Goal: Task Accomplishment & Management: Manage account settings

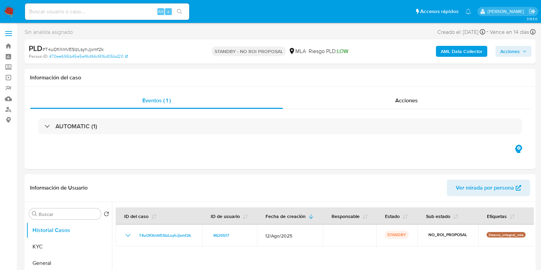
select select "10"
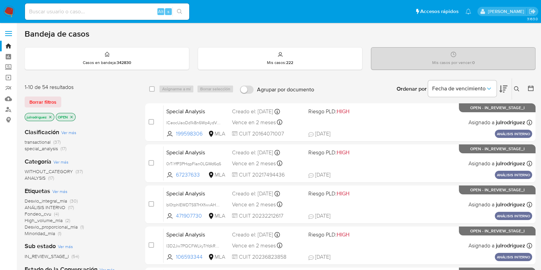
click at [96, 10] on input at bounding box center [107, 11] width 164 height 9
paste input "XfzS2acaBG8BCTsVLzsirgD8"
type input "XfzS2acaBG8BCTsVLzsirgD8"
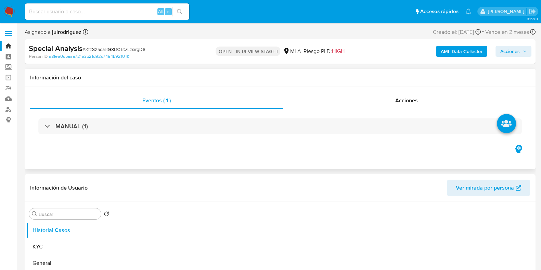
select select "10"
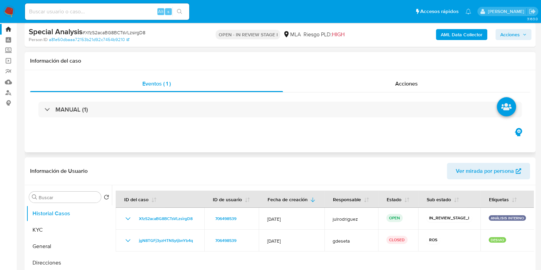
scroll to position [42, 0]
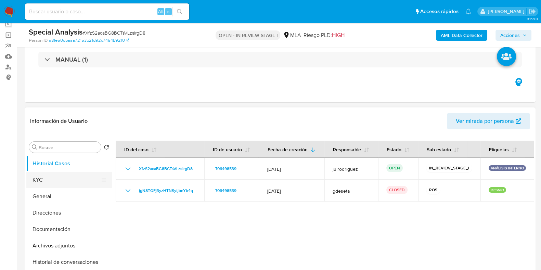
click at [70, 182] on button "KYC" at bounding box center [66, 180] width 80 height 16
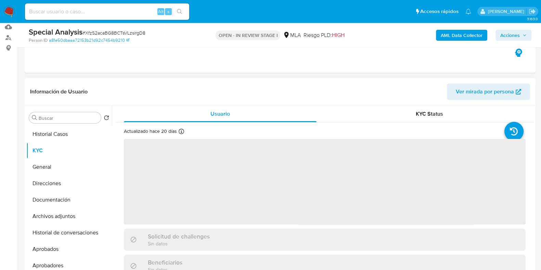
scroll to position [85, 0]
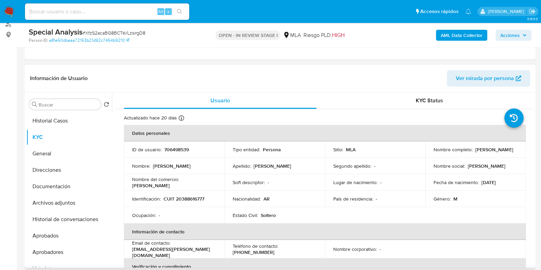
drag, startPoint x: 472, startPoint y: 149, endPoint x: 511, endPoint y: 151, distance: 39.8
click at [511, 151] on div "Nombre completo : Cristian Martinez" at bounding box center [476, 150] width 84 height 6
copy div "Cristian Martinez"
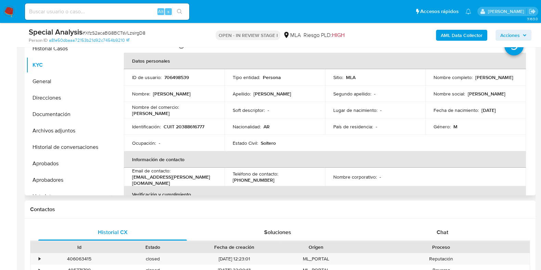
scroll to position [132, 0]
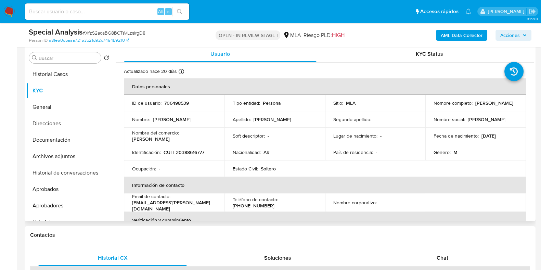
click at [181, 103] on p "706498539" at bounding box center [176, 103] width 25 height 6
copy p "706498539"
click at [112, 30] on span "# XfzS2acaBG8BCTsVLzsirgD8" at bounding box center [114, 32] width 63 height 7
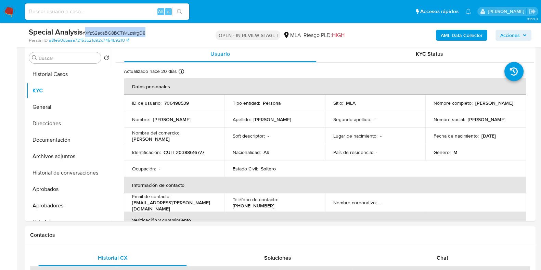
copy span "XfzS2acaBG8BCTsVLzsirgD8"
click at [170, 136] on p "Harden" at bounding box center [151, 139] width 38 height 6
copy p "Harden"
click at [68, 133] on button "Documentación" at bounding box center [66, 140] width 80 height 16
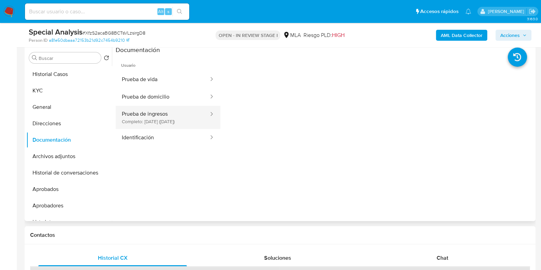
click at [166, 117] on button "Prueba de ingresos Completo: 27/06/2024 (hace un año)" at bounding box center [163, 117] width 94 height 23
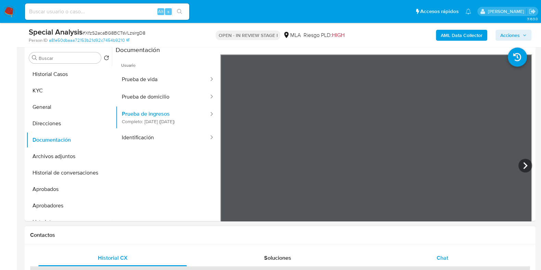
click at [452, 260] on div "Chat" at bounding box center [442, 258] width 149 height 16
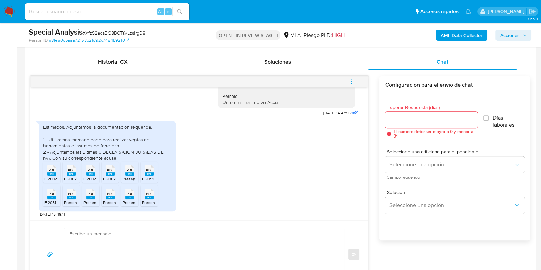
scroll to position [346, 0]
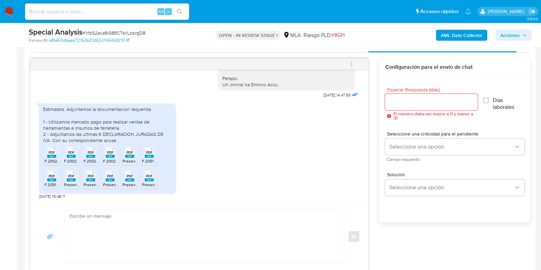
click at [49, 153] on span "PDF" at bounding box center [52, 152] width 7 height 4
click at [75, 152] on icon at bounding box center [71, 152] width 9 height 11
click at [87, 152] on icon at bounding box center [90, 152] width 9 height 11
drag, startPoint x: 109, startPoint y: 153, endPoint x: 125, endPoint y: 153, distance: 16.4
click at [109, 153] on span "PDF" at bounding box center [110, 152] width 7 height 4
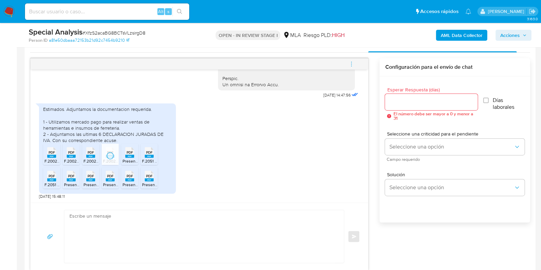
drag, startPoint x: 130, startPoint y: 153, endPoint x: 147, endPoint y: 153, distance: 16.8
click at [130, 153] on span "PDF" at bounding box center [130, 152] width 7 height 4
click at [151, 154] on span "PDF" at bounding box center [149, 152] width 7 height 4
click at [51, 178] on span "PDF" at bounding box center [52, 176] width 7 height 4
click at [77, 178] on div "PDF PDF" at bounding box center [71, 175] width 14 height 13
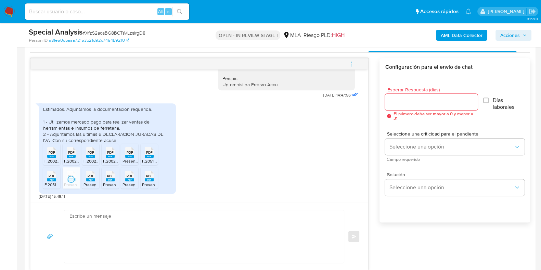
drag, startPoint x: 95, startPoint y: 177, endPoint x: 107, endPoint y: 177, distance: 11.6
click at [95, 177] on div "PDF PDF" at bounding box center [91, 175] width 14 height 13
click at [111, 177] on span "PDF" at bounding box center [110, 176] width 7 height 4
click at [127, 177] on span "PDF" at bounding box center [130, 176] width 7 height 4
click at [146, 178] on rect at bounding box center [149, 179] width 9 height 3
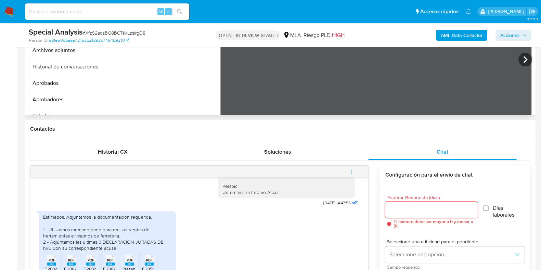
scroll to position [132, 0]
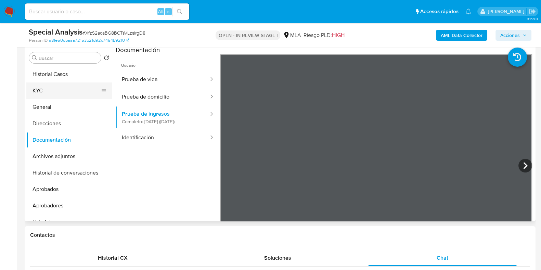
click at [43, 91] on button "KYC" at bounding box center [66, 91] width 80 height 16
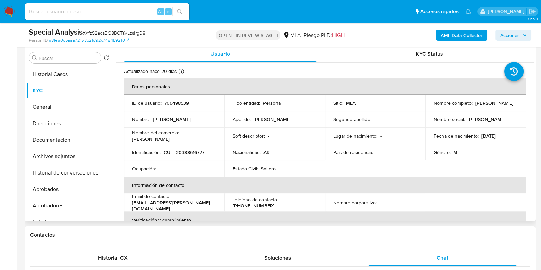
click at [190, 150] on p "CUIT 20388616777" at bounding box center [184, 152] width 41 height 6
copy p "20388616777"
click at [178, 100] on p "706498539" at bounding box center [176, 103] width 25 height 6
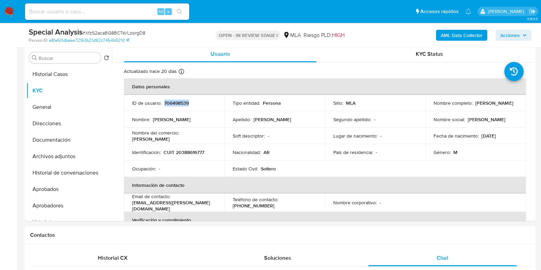
copy p "706498539"
click at [190, 149] on p "CUIT 20388616777" at bounding box center [184, 152] width 41 height 6
copy p "20388616777"
click at [58, 73] on button "Historial Casos" at bounding box center [66, 74] width 80 height 16
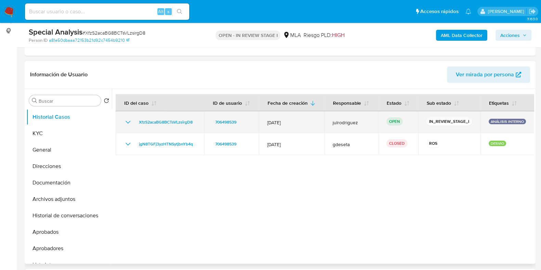
scroll to position [46, 0]
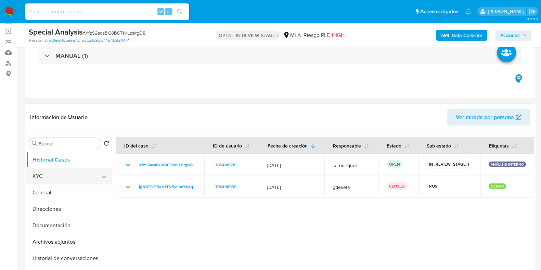
click at [51, 175] on button "KYC" at bounding box center [66, 176] width 80 height 16
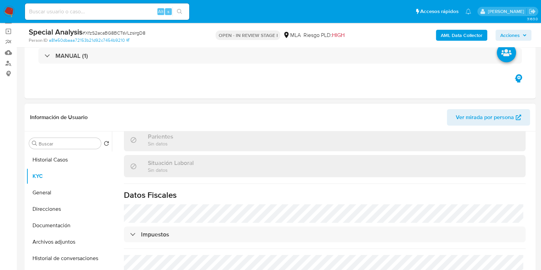
scroll to position [371, 0]
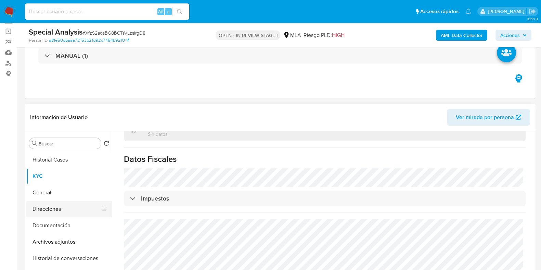
click at [72, 203] on button "Direcciones" at bounding box center [66, 209] width 80 height 16
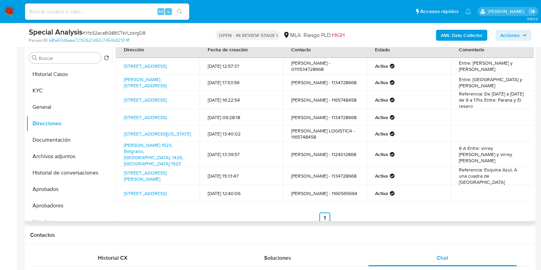
scroll to position [19, 0]
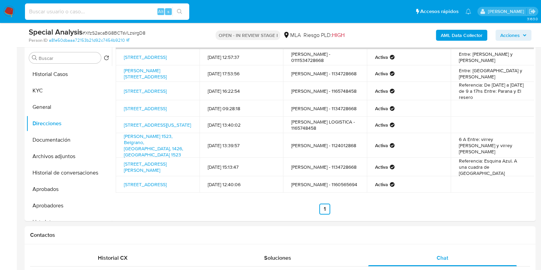
click at [98, 9] on input at bounding box center [107, 11] width 164 height 9
paste input "2b1MVbe4z91DYskDhp1Z8Iew"
type input "2b1MVbe4z91DYskDhp1Z8Iew"
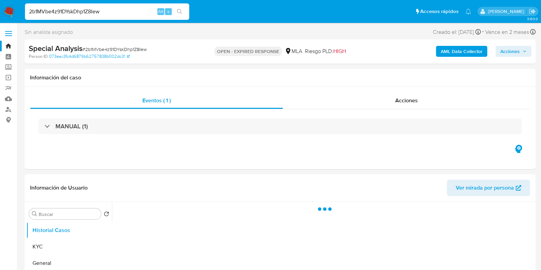
select select "10"
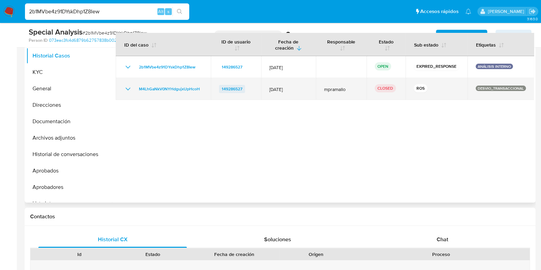
scroll to position [85, 0]
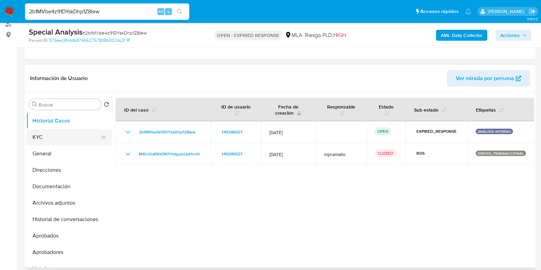
click at [78, 134] on button "KYC" at bounding box center [66, 137] width 80 height 16
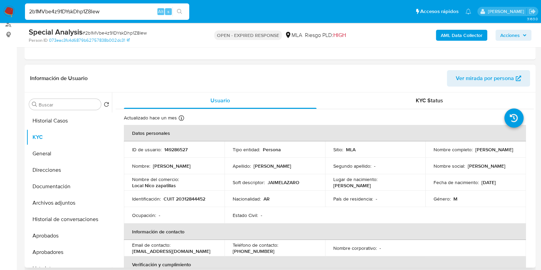
click at [194, 197] on p "CUIT 20312844452" at bounding box center [185, 199] width 42 height 6
copy p "20312844452"
click at [170, 148] on p "149286527" at bounding box center [175, 150] width 23 height 6
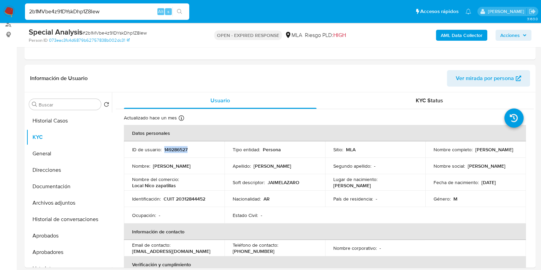
copy p "149286527"
click at [66, 186] on button "Documentación" at bounding box center [66, 186] width 80 height 16
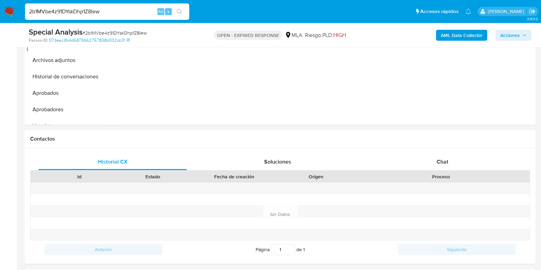
scroll to position [299, 0]
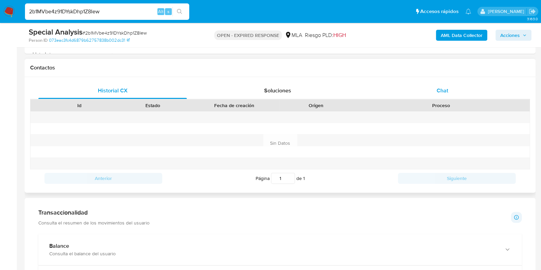
click at [438, 83] on div "Chat" at bounding box center [442, 91] width 149 height 16
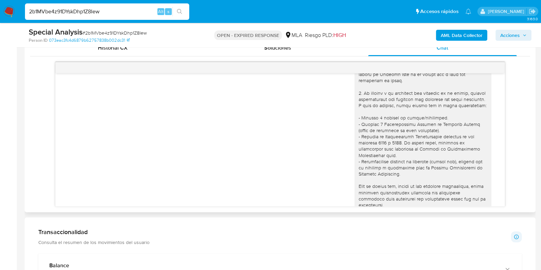
scroll to position [0, 0]
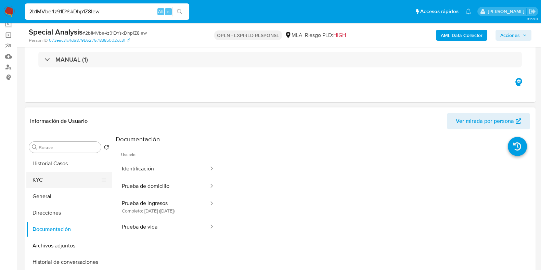
click at [55, 175] on button "KYC" at bounding box center [66, 180] width 80 height 16
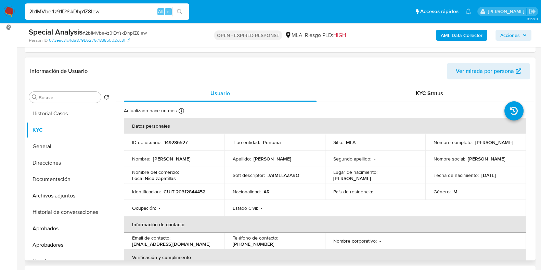
scroll to position [128, 0]
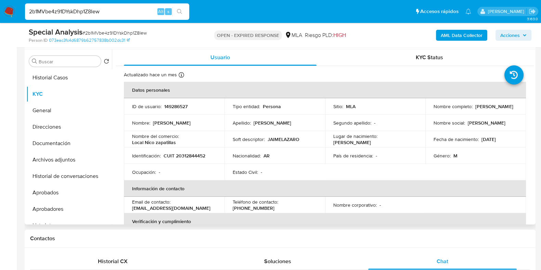
drag, startPoint x: 428, startPoint y: 110, endPoint x: 489, endPoint y: 109, distance: 61.3
click at [489, 109] on td "Nombre completo : Jaime Lazaro Pacheco" at bounding box center [476, 106] width 101 height 16
copy p "Jaime Lazaro Pacheco"
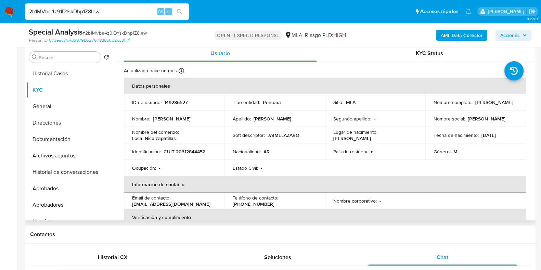
scroll to position [113, 0]
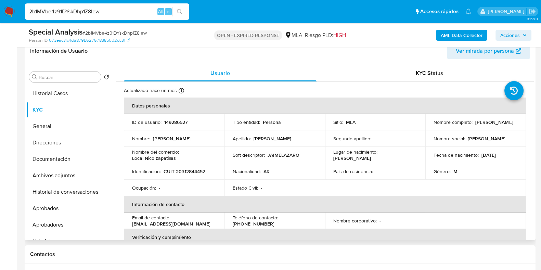
click at [172, 121] on p "149286527" at bounding box center [175, 122] width 23 height 6
click at [118, 35] on span "# 2b1MVbe4z91DYskDhp1Z8Iew" at bounding box center [115, 32] width 64 height 7
click at [189, 171] on p "CUIT 20312844452" at bounding box center [185, 171] width 42 height 6
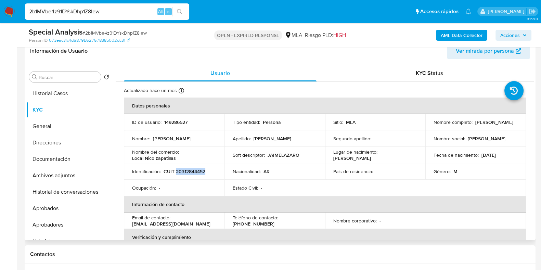
click at [189, 171] on p "CUIT 20312844452" at bounding box center [185, 171] width 42 height 6
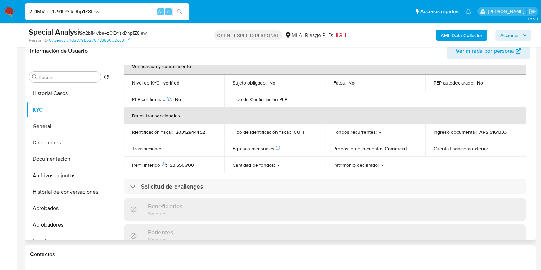
scroll to position [342, 0]
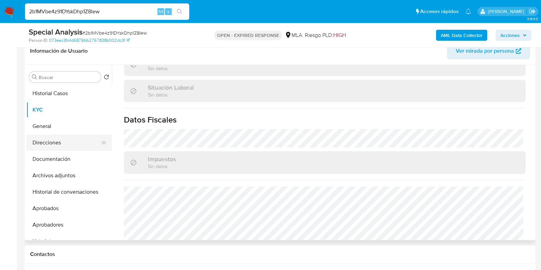
click at [66, 141] on button "Direcciones" at bounding box center [66, 143] width 80 height 16
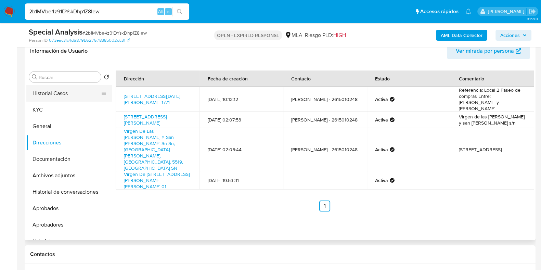
click at [64, 96] on button "Historial Casos" at bounding box center [66, 93] width 80 height 16
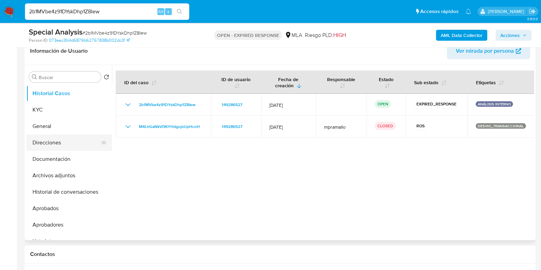
click at [57, 143] on button "Direcciones" at bounding box center [66, 143] width 80 height 16
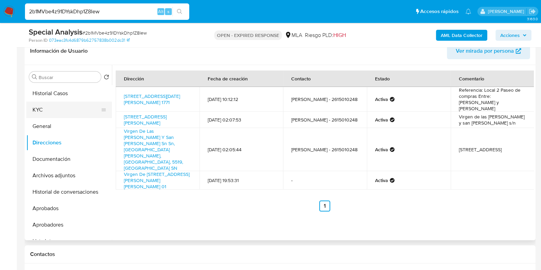
drag, startPoint x: 47, startPoint y: 112, endPoint x: 48, endPoint y: 107, distance: 4.5
click at [47, 112] on button "KYC" at bounding box center [66, 110] width 80 height 16
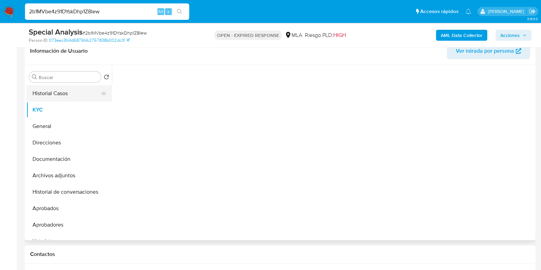
click at [59, 89] on button "Historial Casos" at bounding box center [66, 93] width 80 height 16
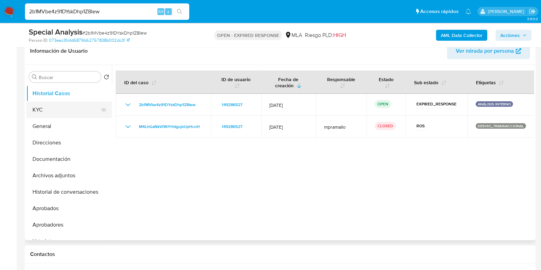
click at [74, 107] on button "KYC" at bounding box center [66, 110] width 80 height 16
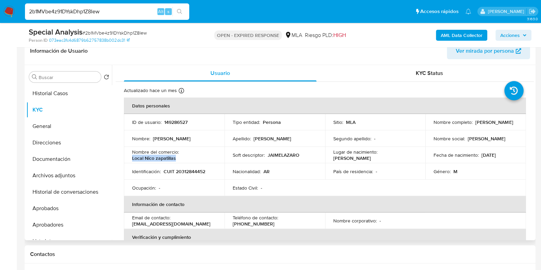
drag, startPoint x: 128, startPoint y: 157, endPoint x: 180, endPoint y: 156, distance: 52.0
click at [180, 156] on td "Nombre del comercio : Local Nico zapatillas" at bounding box center [174, 155] width 101 height 16
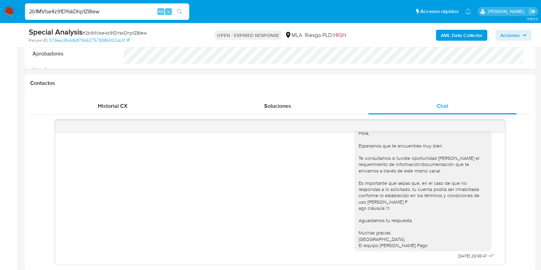
scroll to position [362, 0]
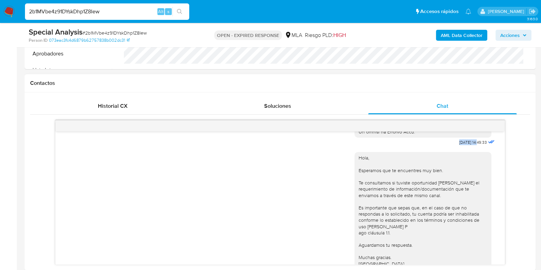
drag, startPoint x: 442, startPoint y: 154, endPoint x: 464, endPoint y: 155, distance: 22.6
drag, startPoint x: 323, startPoint y: 221, endPoint x: 332, endPoint y: 217, distance: 10.1
click at [324, 220] on div "Hola, Esperamos que te encuentres muy bien. Te consultamos si tuviste oportunid…" at bounding box center [280, 216] width 432 height 138
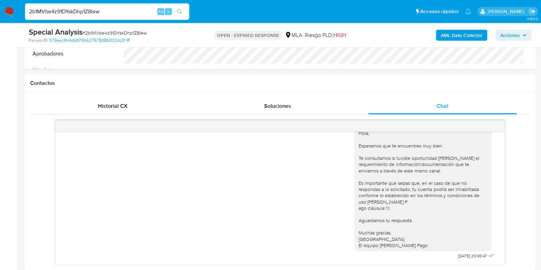
scroll to position [412, 0]
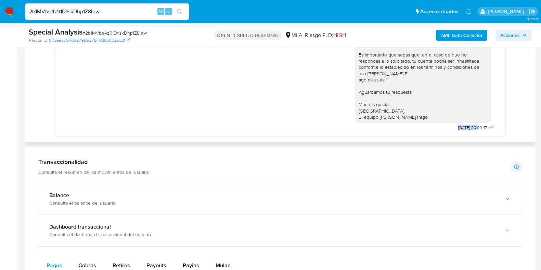
drag, startPoint x: 440, startPoint y: 127, endPoint x: 462, endPoint y: 126, distance: 22.3
click at [462, 126] on div "Hola, Esperamos que te encuentres muy bien. Te consultamos si tuviste oportunid…" at bounding box center [426, 63] width 142 height 138
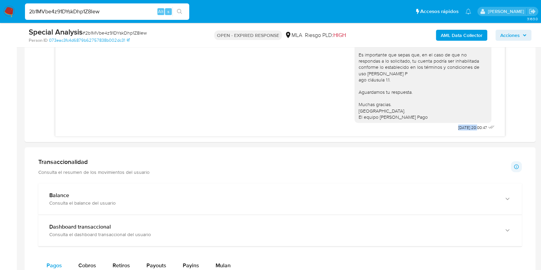
scroll to position [241, 0]
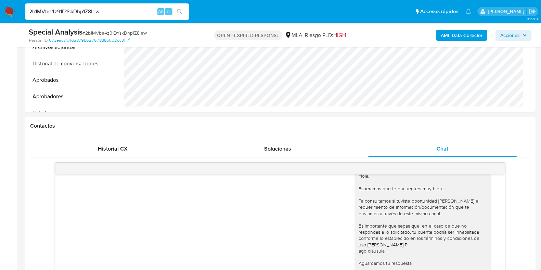
click at [91, 34] on span "# 2b1MVbe4z91DYskDhp1Z8Iew" at bounding box center [115, 32] width 64 height 7
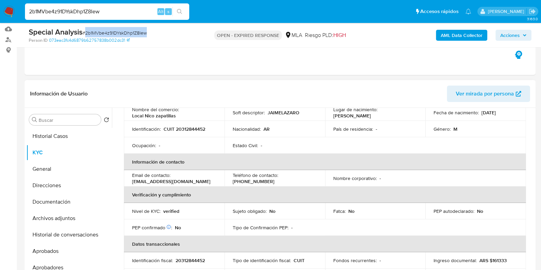
scroll to position [31, 0]
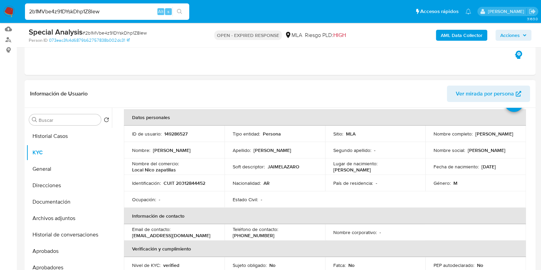
click at [181, 132] on p "149286527" at bounding box center [175, 134] width 23 height 6
click at [114, 29] on span "# 2b1MVbe4z91DYskDhp1Z8Iew" at bounding box center [115, 32] width 64 height 7
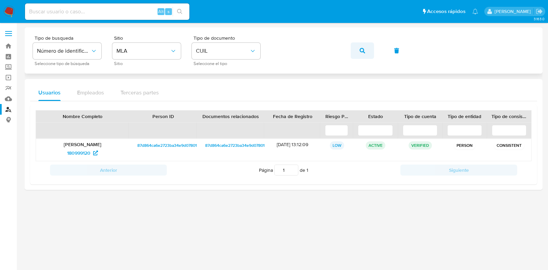
click at [354, 49] on button "button" at bounding box center [362, 50] width 23 height 16
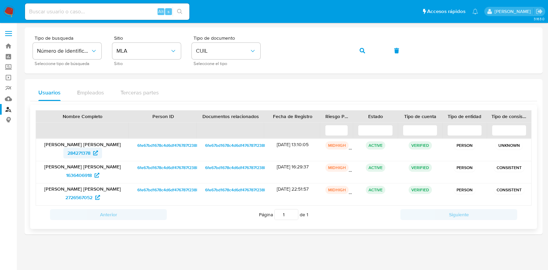
click at [92, 153] on span "284271378" at bounding box center [82, 153] width 30 height 11
click at [354, 47] on button "button" at bounding box center [362, 50] width 23 height 16
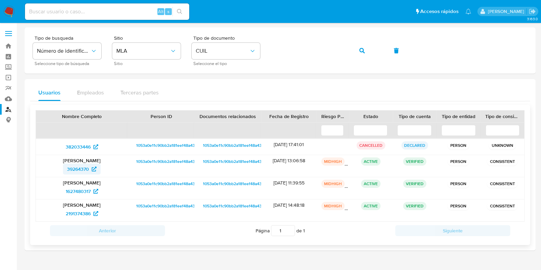
click at [83, 168] on span "39264370" at bounding box center [78, 169] width 22 height 11
click at [358, 54] on button "button" at bounding box center [362, 50] width 23 height 16
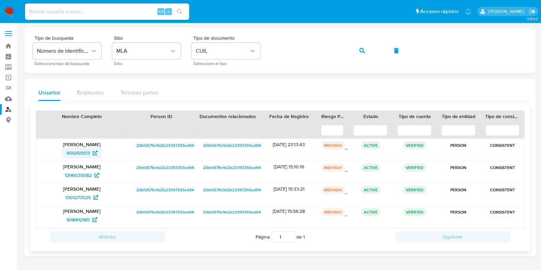
click at [91, 150] on span "459255133" at bounding box center [81, 153] width 31 height 11
click at [357, 52] on button "button" at bounding box center [362, 50] width 23 height 16
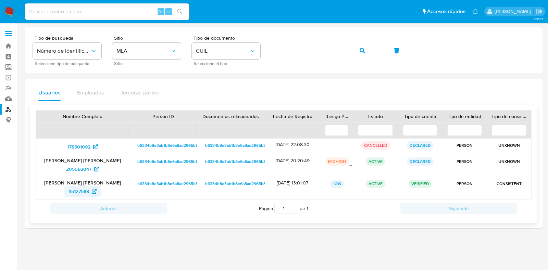
click at [93, 187] on span "95127588" at bounding box center [82, 191] width 28 height 11
click at [363, 50] on icon "button" at bounding box center [361, 50] width 5 height 5
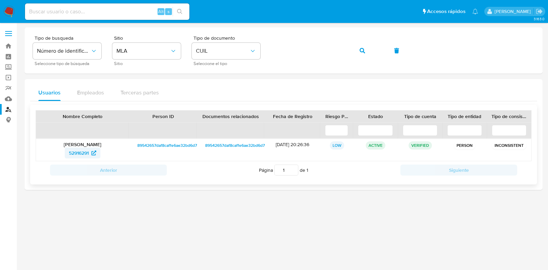
click at [92, 151] on icon at bounding box center [93, 153] width 5 height 5
click at [365, 49] on icon "button" at bounding box center [361, 50] width 5 height 5
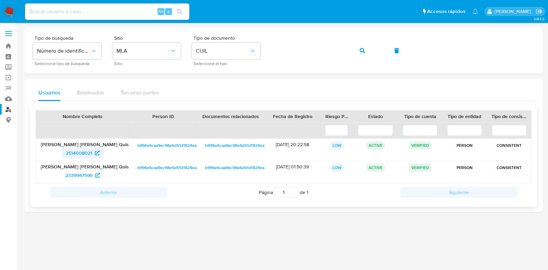
click at [91, 149] on span "2134008021" at bounding box center [79, 153] width 26 height 11
click at [361, 51] on icon "button" at bounding box center [361, 50] width 5 height 5
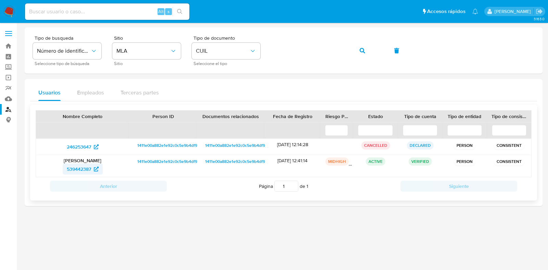
click at [77, 167] on span "539442387" at bounding box center [79, 169] width 24 height 11
click at [352, 49] on button "button" at bounding box center [362, 50] width 23 height 16
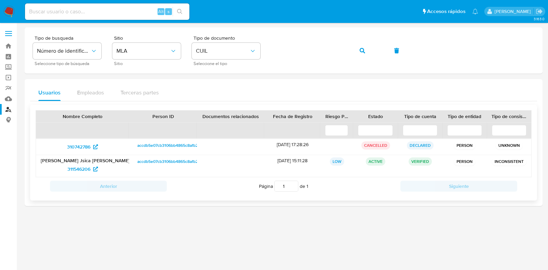
click at [87, 162] on p "Gisela Jsica Pérez" at bounding box center [83, 160] width 84 height 6
click at [83, 168] on span "311546206" at bounding box center [78, 169] width 23 height 11
click at [358, 52] on button "button" at bounding box center [362, 50] width 23 height 16
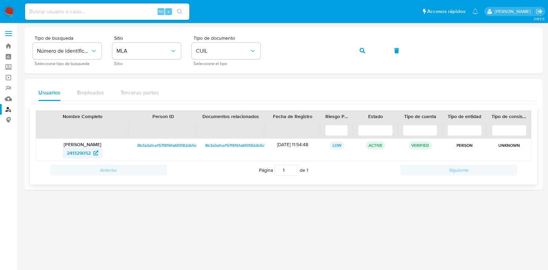
click at [87, 152] on span "241329052" at bounding box center [79, 153] width 24 height 11
click at [366, 48] on button "button" at bounding box center [362, 50] width 23 height 16
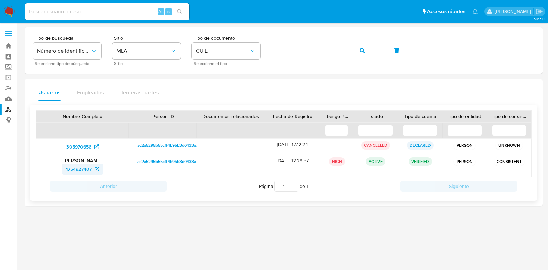
click at [88, 168] on span "1754927407" at bounding box center [79, 169] width 26 height 11
drag, startPoint x: 360, startPoint y: 50, endPoint x: 343, endPoint y: 61, distance: 20.2
click at [360, 50] on icon "button" at bounding box center [361, 50] width 5 height 5
click at [82, 168] on span "202776912" at bounding box center [78, 169] width 23 height 11
click at [299, 61] on div "Tipo de busqueda Número de identificación Seleccione tipo de búsqueda Sitio MLA…" at bounding box center [283, 51] width 501 height 30
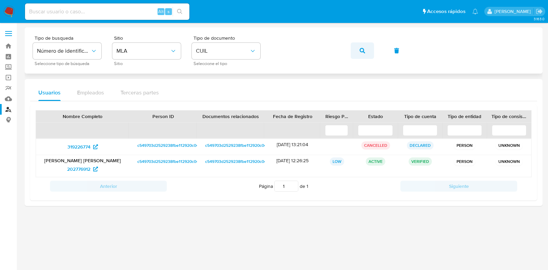
click at [361, 50] on icon "button" at bounding box center [361, 50] width 5 height 5
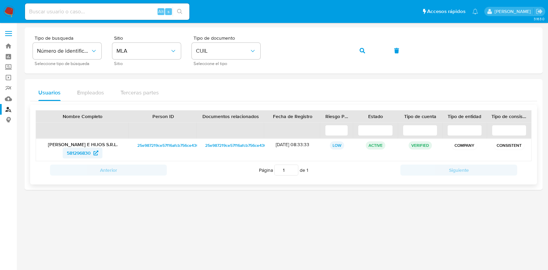
click at [92, 152] on span "581296830" at bounding box center [82, 153] width 31 height 11
click at [362, 52] on icon "button" at bounding box center [361, 50] width 5 height 5
click at [91, 149] on span "544288826" at bounding box center [78, 153] width 25 height 11
click at [362, 50] on icon "button" at bounding box center [361, 50] width 5 height 5
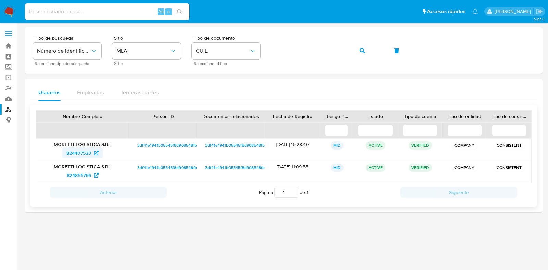
click at [82, 153] on span "824407523" at bounding box center [78, 153] width 25 height 11
click at [358, 50] on button "button" at bounding box center [362, 50] width 23 height 16
click at [80, 155] on span "352045509" at bounding box center [78, 153] width 25 height 11
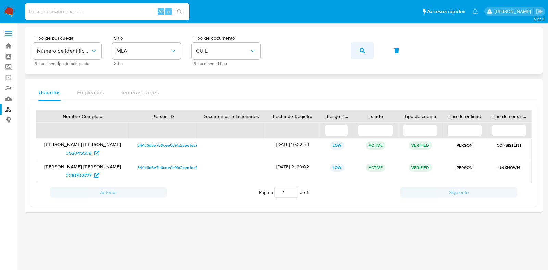
click at [365, 52] on button "button" at bounding box center [362, 50] width 23 height 16
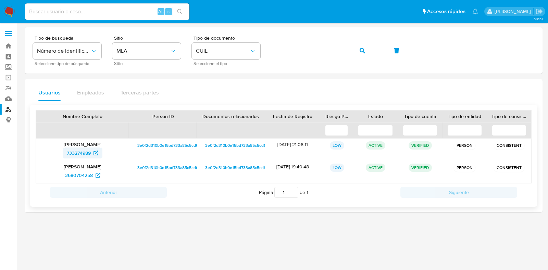
click at [87, 153] on span "733274989" at bounding box center [79, 153] width 24 height 11
drag, startPoint x: 361, startPoint y: 51, endPoint x: 287, endPoint y: 76, distance: 78.3
click at [361, 51] on icon "button" at bounding box center [361, 50] width 5 height 5
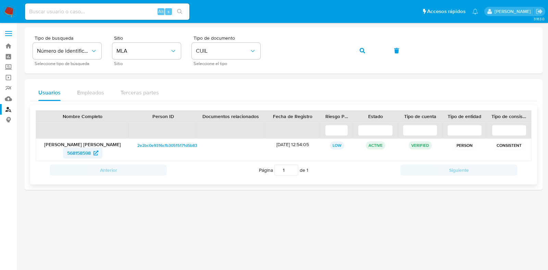
click at [81, 150] on span "568158598" at bounding box center [79, 153] width 24 height 11
click at [353, 53] on button "button" at bounding box center [362, 50] width 23 height 16
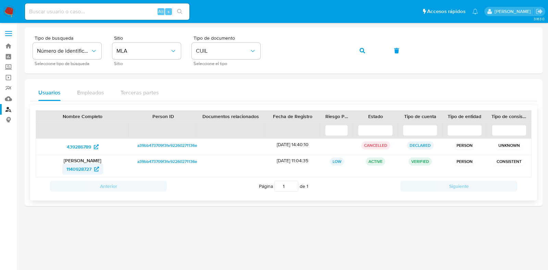
click at [92, 168] on span "1140928727" at bounding box center [82, 169] width 33 height 11
click at [359, 50] on button "button" at bounding box center [362, 50] width 23 height 16
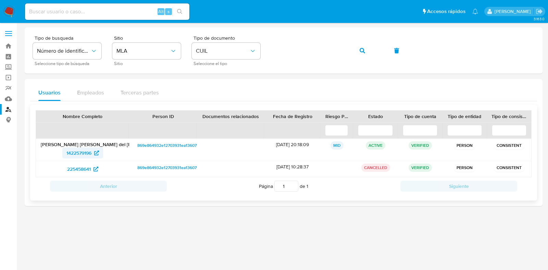
click at [89, 151] on span "1422579196" at bounding box center [78, 153] width 25 height 11
click at [354, 51] on button "button" at bounding box center [362, 50] width 23 height 16
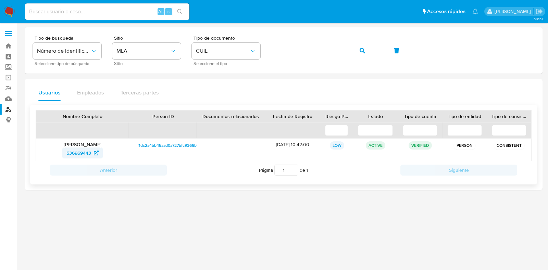
click at [76, 154] on span "536969443" at bounding box center [78, 153] width 25 height 11
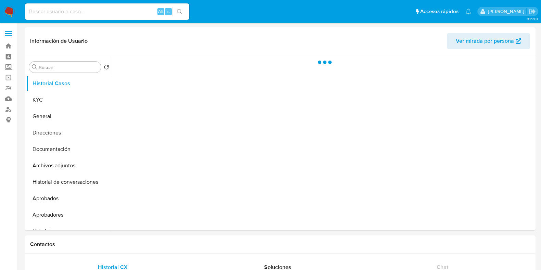
select select "10"
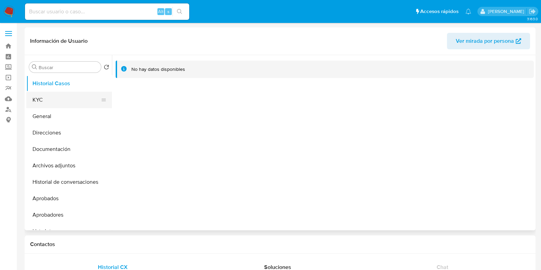
click at [53, 99] on button "KYC" at bounding box center [66, 100] width 80 height 16
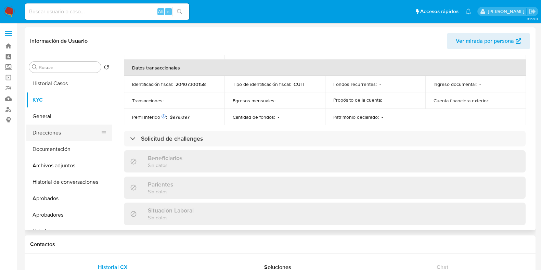
scroll to position [371, 0]
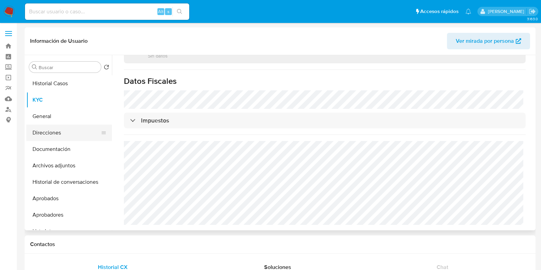
click at [54, 135] on button "Direcciones" at bounding box center [66, 133] width 80 height 16
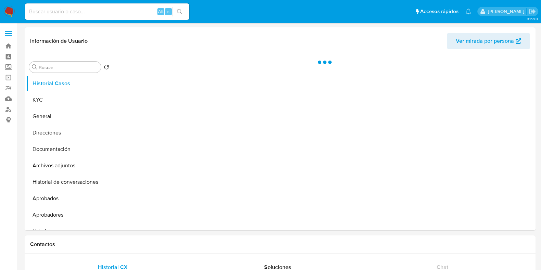
select select "10"
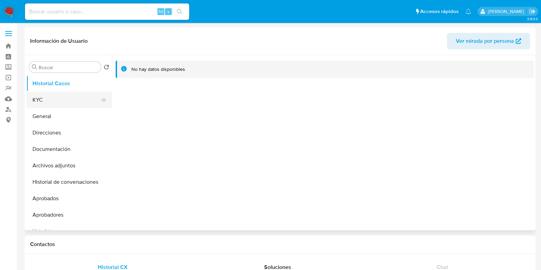
click at [71, 93] on button "KYC" at bounding box center [66, 100] width 80 height 16
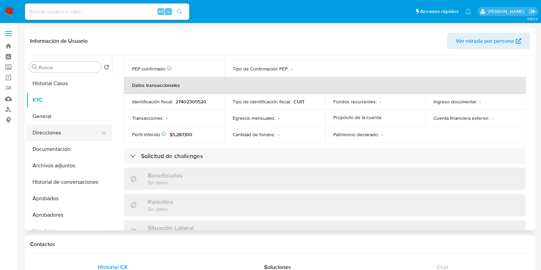
scroll to position [353, 0]
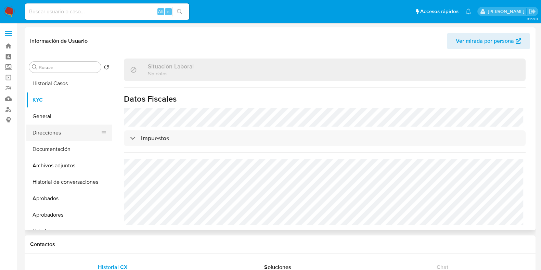
click at [51, 136] on button "Direcciones" at bounding box center [66, 133] width 80 height 16
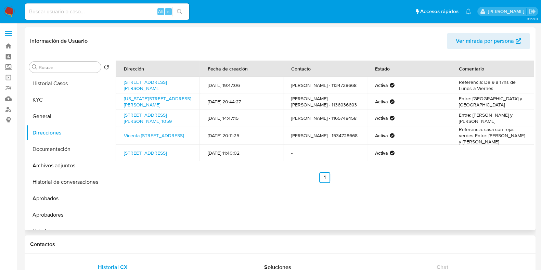
drag, startPoint x: 140, startPoint y: 92, endPoint x: 123, endPoint y: 78, distance: 22.1
click at [123, 78] on td "[STREET_ADDRESS][PERSON_NAME]" at bounding box center [158, 85] width 84 height 16
copy link "[STREET_ADDRESS][PERSON_NAME]"
click at [44, 98] on button "KYC" at bounding box center [66, 100] width 80 height 16
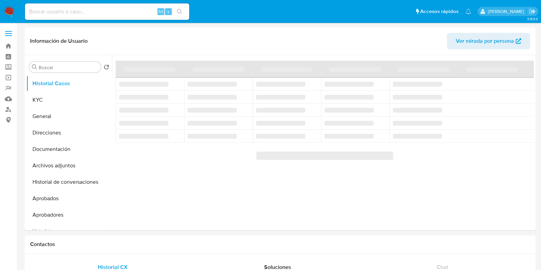
select select "10"
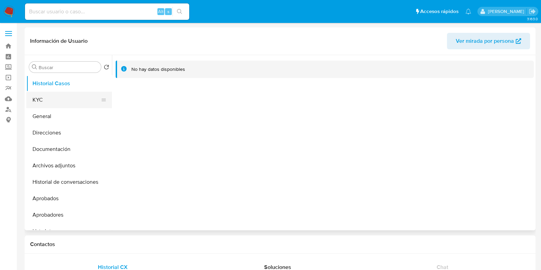
click at [45, 97] on button "KYC" at bounding box center [66, 100] width 80 height 16
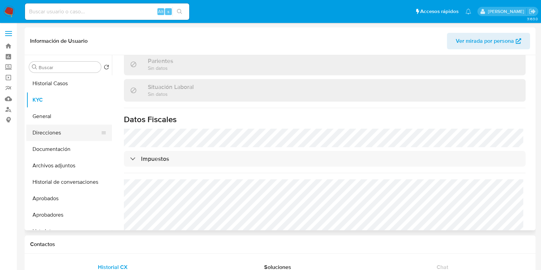
scroll to position [333, 0]
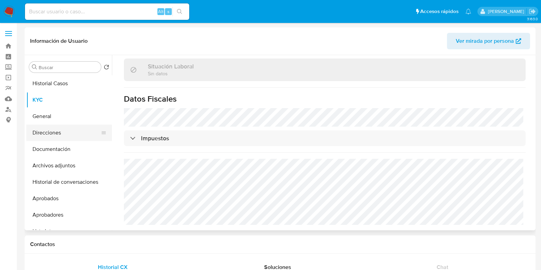
click at [61, 137] on button "Direcciones" at bounding box center [66, 133] width 80 height 16
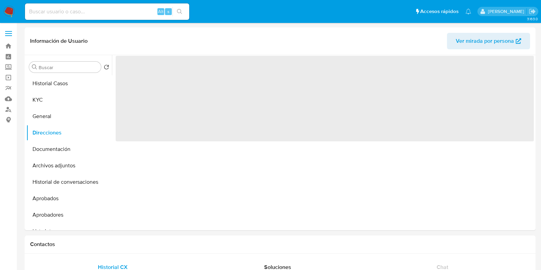
scroll to position [0, 0]
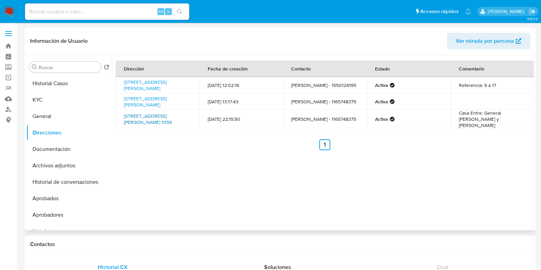
drag, startPoint x: 152, startPoint y: 129, endPoint x: 124, endPoint y: 117, distance: 31.0
click at [124, 117] on td "Colombres 1059, Villa Adelina, Buenos Aires, 1607, Argentina 1059" at bounding box center [158, 119] width 84 height 18
copy link "Colombres 1059, Villa Adelina, Buenos Aires, 1607, Argentina 1059"
click at [64, 97] on button "KYC" at bounding box center [66, 100] width 80 height 16
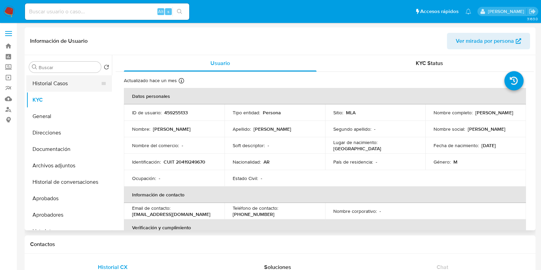
click at [73, 83] on button "Historial Casos" at bounding box center [66, 83] width 80 height 16
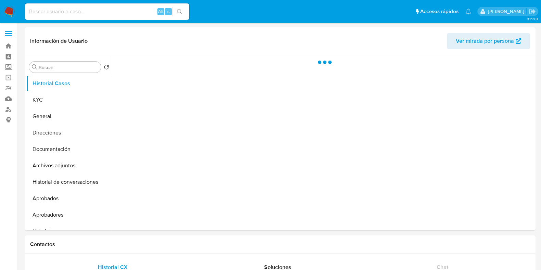
select select "10"
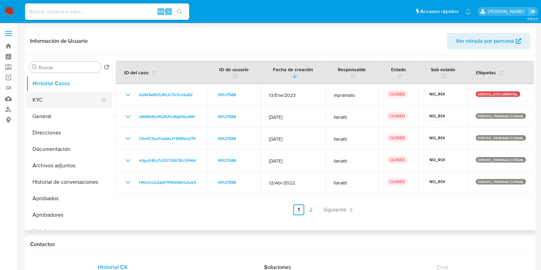
click at [47, 99] on button "KYC" at bounding box center [66, 100] width 80 height 16
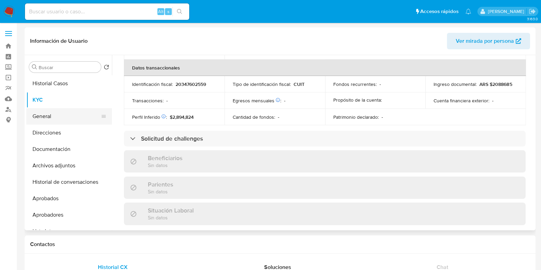
scroll to position [371, 0]
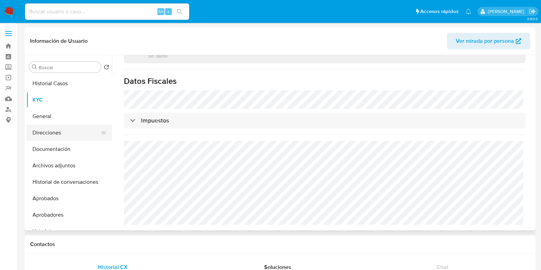
click at [54, 131] on button "Direcciones" at bounding box center [66, 133] width 80 height 16
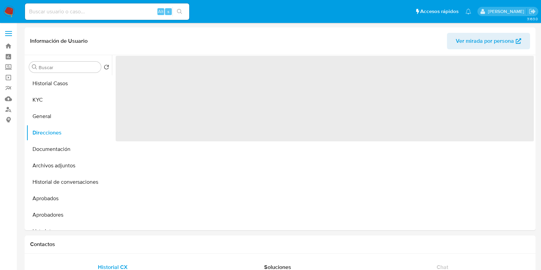
scroll to position [0, 0]
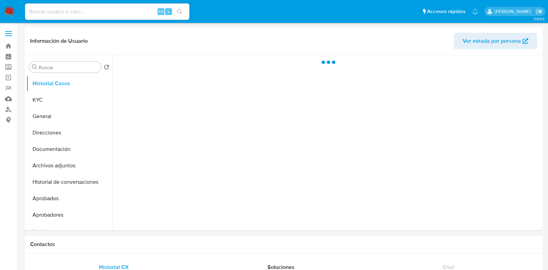
select select "10"
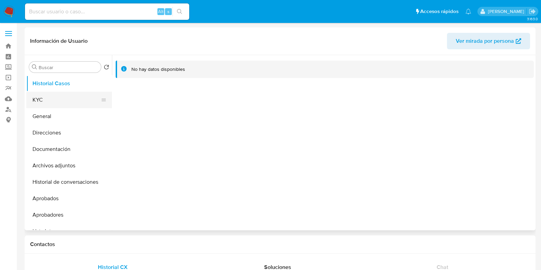
click at [50, 105] on button "KYC" at bounding box center [66, 100] width 80 height 16
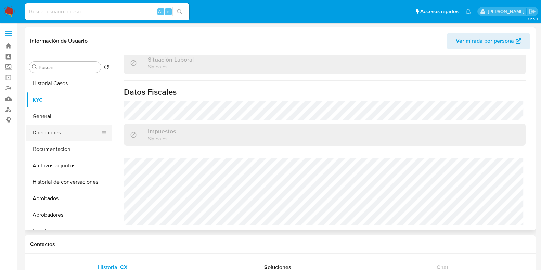
scroll to position [360, 0]
click at [59, 133] on button "Direcciones" at bounding box center [66, 133] width 80 height 16
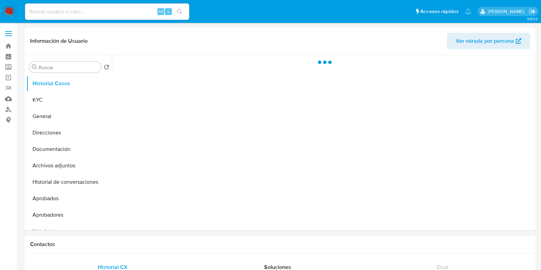
select select "10"
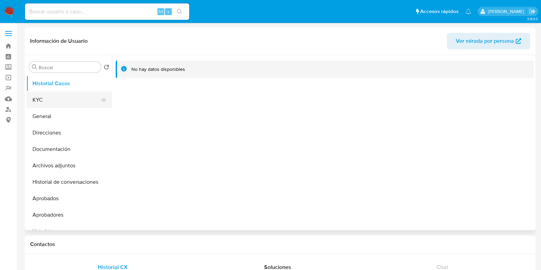
click at [62, 101] on button "KYC" at bounding box center [66, 100] width 80 height 16
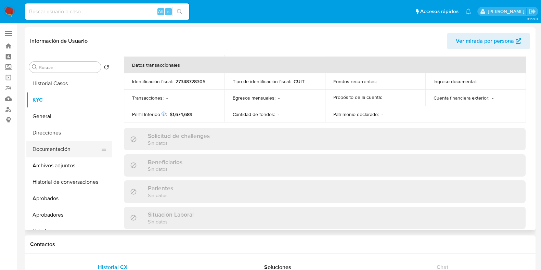
scroll to position [375, 0]
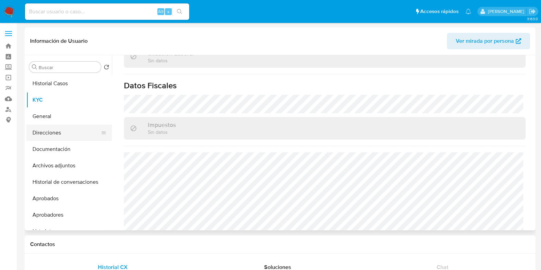
click at [51, 134] on button "Direcciones" at bounding box center [66, 133] width 80 height 16
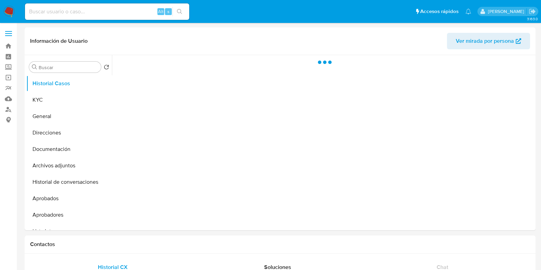
select select "10"
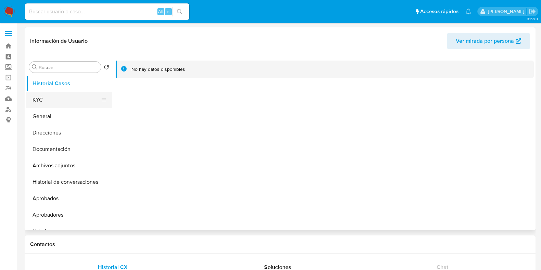
click at [41, 98] on button "KYC" at bounding box center [66, 100] width 80 height 16
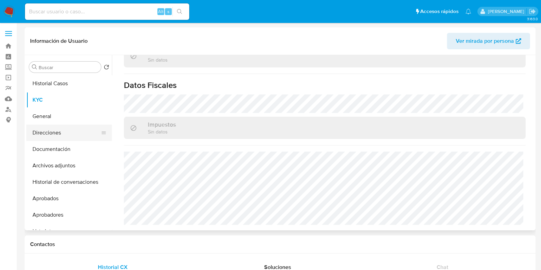
scroll to position [360, 0]
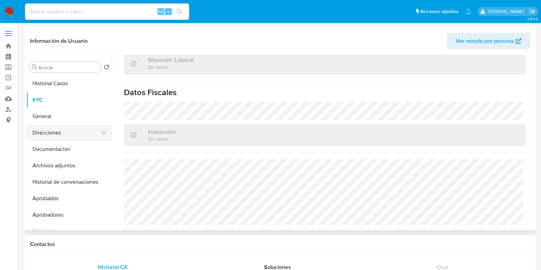
click at [64, 133] on button "Direcciones" at bounding box center [66, 133] width 80 height 16
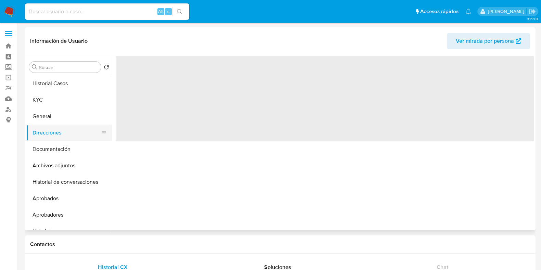
scroll to position [0, 0]
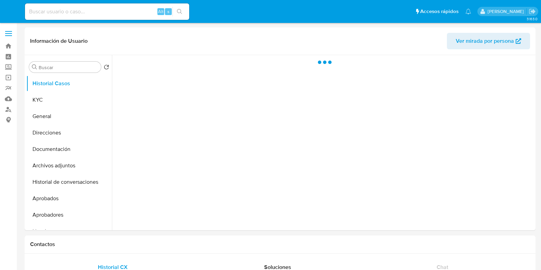
select select "10"
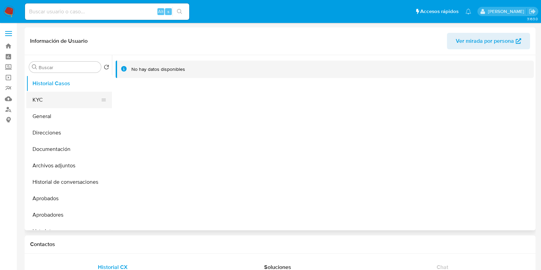
click at [73, 98] on button "KYC" at bounding box center [66, 100] width 80 height 16
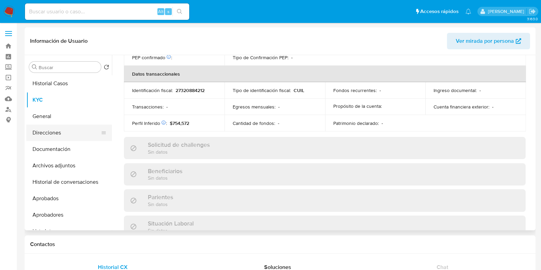
scroll to position [366, 0]
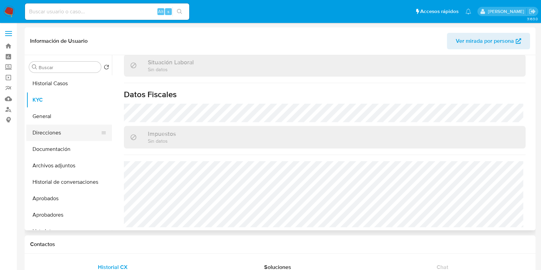
click at [72, 138] on button "Direcciones" at bounding box center [66, 133] width 80 height 16
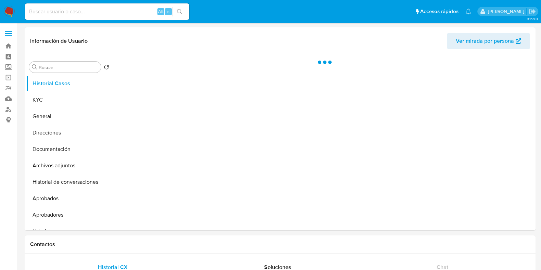
select select "10"
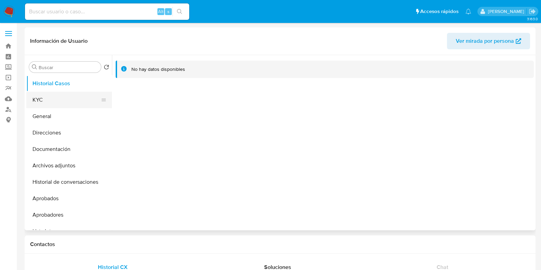
click at [71, 94] on button "KYC" at bounding box center [66, 100] width 80 height 16
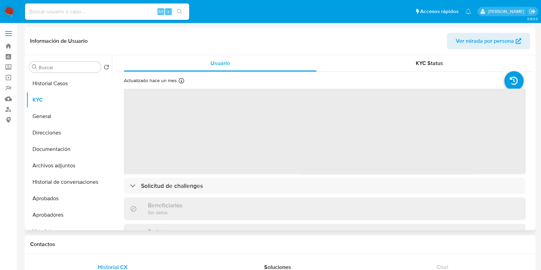
scroll to position [214, 0]
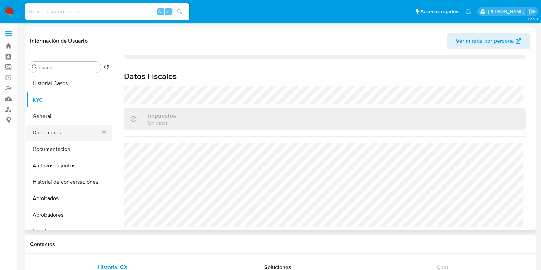
click at [59, 136] on button "Direcciones" at bounding box center [66, 133] width 80 height 16
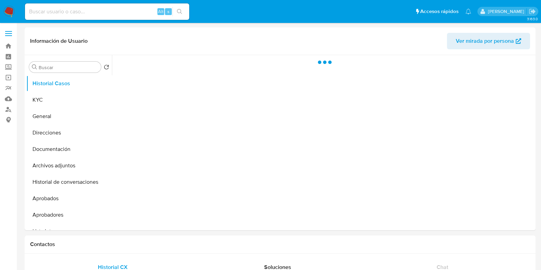
select select "10"
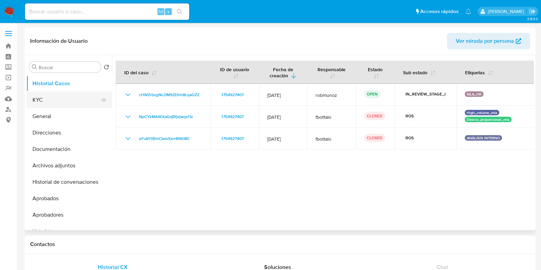
click at [50, 99] on button "KYC" at bounding box center [66, 100] width 80 height 16
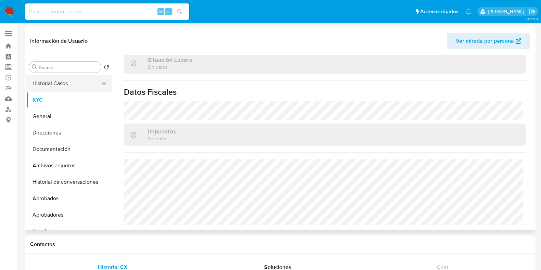
scroll to position [366, 0]
click at [76, 91] on button "Historial Casos" at bounding box center [66, 83] width 80 height 16
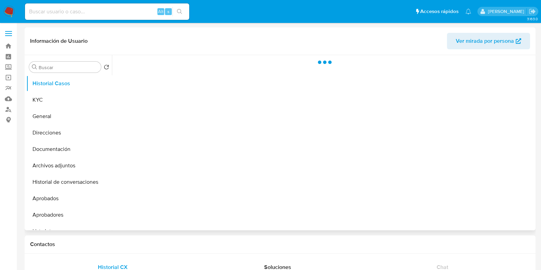
scroll to position [0, 0]
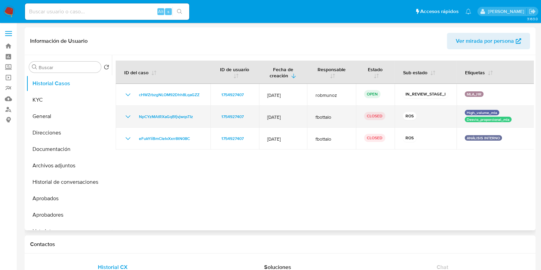
click at [128, 116] on icon "Mostrar/Ocultar" at bounding box center [128, 117] width 8 height 8
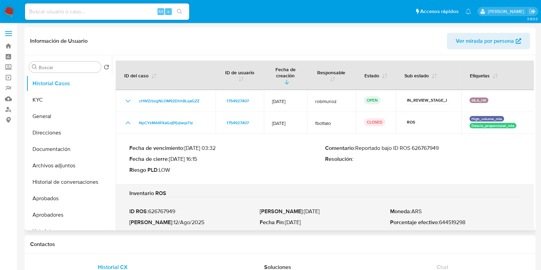
click at [415, 145] on p "Comentario : Reportado bajo ID ROS 626767949" at bounding box center [423, 148] width 196 height 7
click at [71, 100] on button "KYC" at bounding box center [66, 100] width 80 height 16
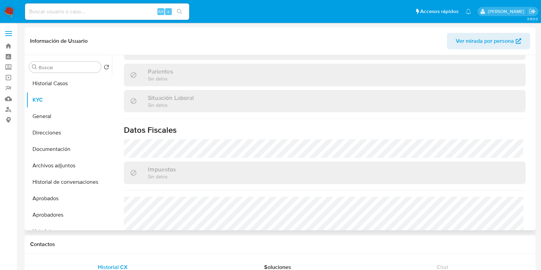
scroll to position [366, 0]
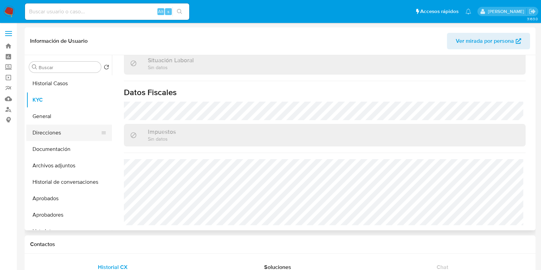
click at [72, 135] on button "Direcciones" at bounding box center [66, 133] width 80 height 16
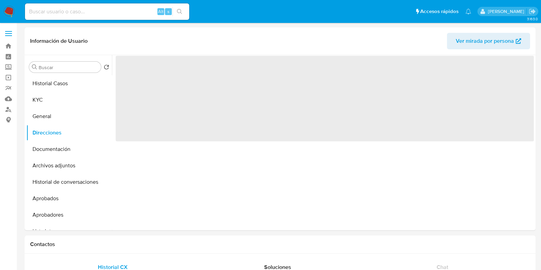
scroll to position [0, 0]
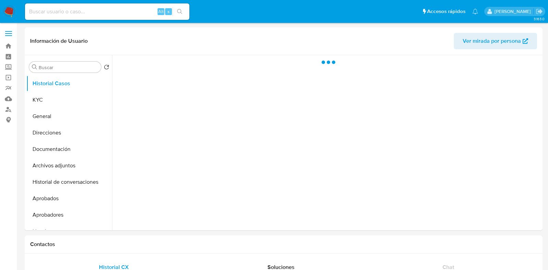
select select "10"
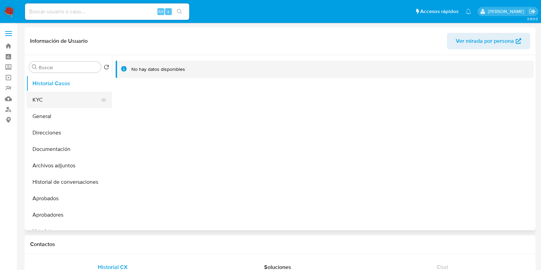
click at [62, 103] on button "KYC" at bounding box center [66, 100] width 80 height 16
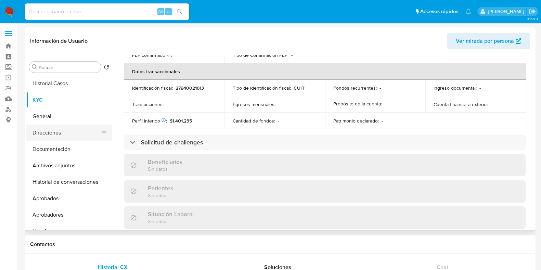
scroll to position [367, 0]
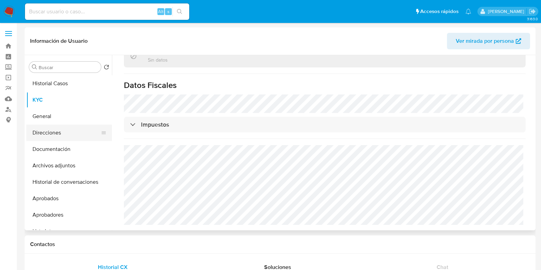
click at [67, 134] on button "Direcciones" at bounding box center [66, 133] width 80 height 16
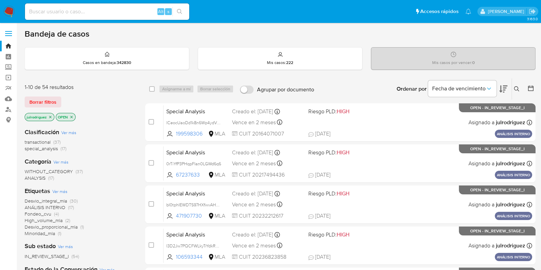
click at [516, 89] on icon at bounding box center [516, 88] width 5 height 5
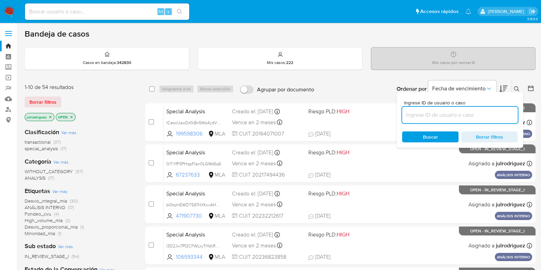
click at [488, 111] on input at bounding box center [460, 115] width 116 height 9
type input "2b1MVbe4z91DYskDhp1Z8Iew"
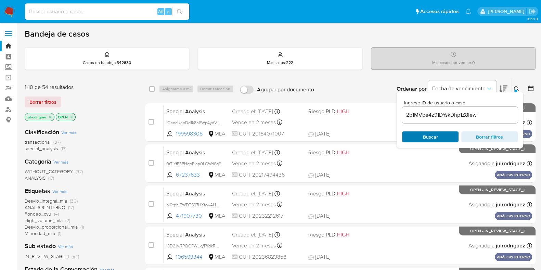
click at [434, 136] on span "Buscar" at bounding box center [430, 136] width 15 height 11
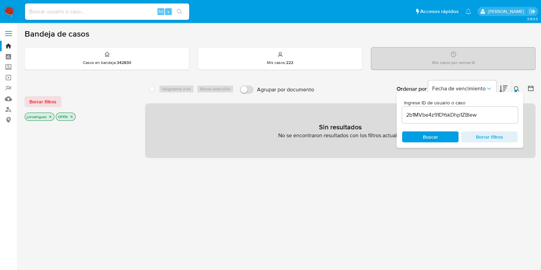
drag, startPoint x: 72, startPoint y: 117, endPoint x: 51, endPoint y: 118, distance: 20.6
click at [72, 117] on icon "close-filter" at bounding box center [71, 117] width 4 height 4
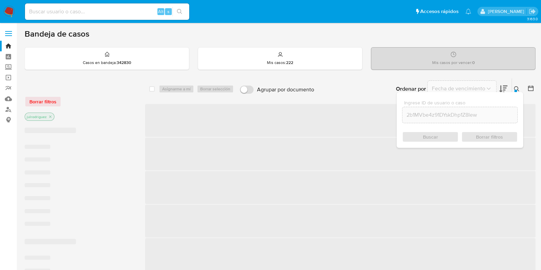
click at [51, 117] on icon "close-filter" at bounding box center [50, 117] width 2 height 2
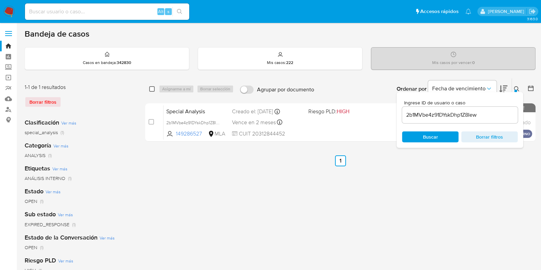
click at [152, 88] on input "checkbox" at bounding box center [151, 88] width 5 height 5
checkbox input "true"
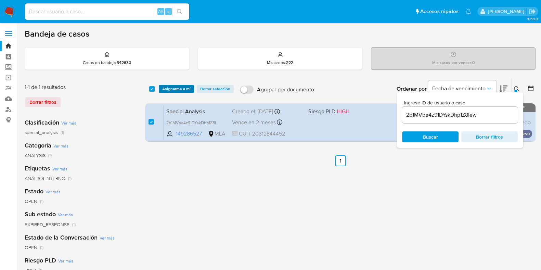
click at [177, 89] on span "Asignarme a mí" at bounding box center [176, 89] width 28 height 7
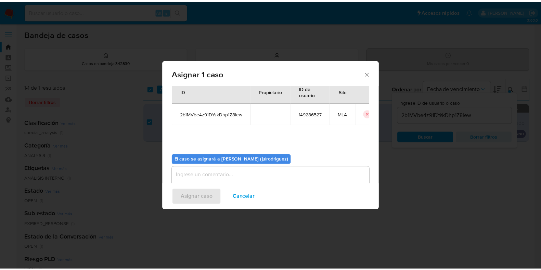
scroll to position [35, 0]
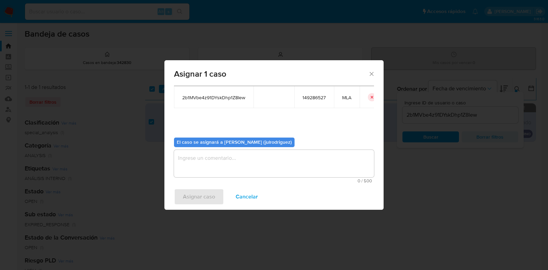
click at [243, 163] on textarea "assign-modal" at bounding box center [274, 163] width 200 height 27
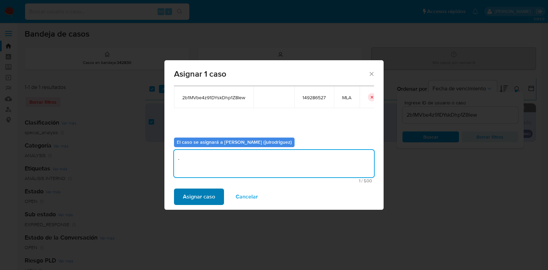
type textarea "."
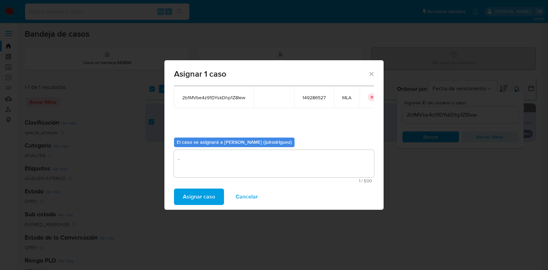
click at [205, 192] on span "Asignar caso" at bounding box center [199, 196] width 32 height 15
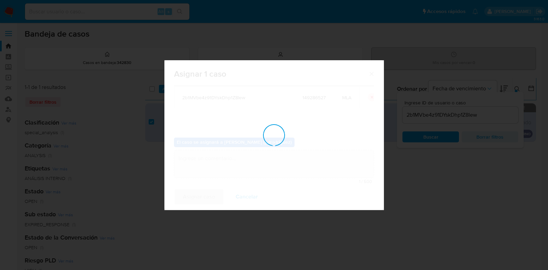
checkbox input "false"
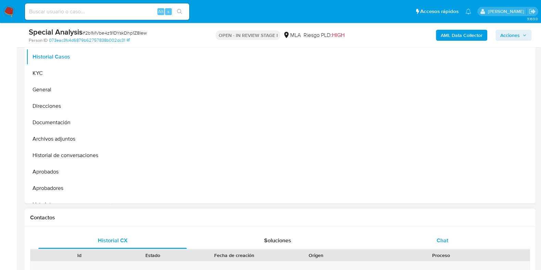
scroll to position [257, 0]
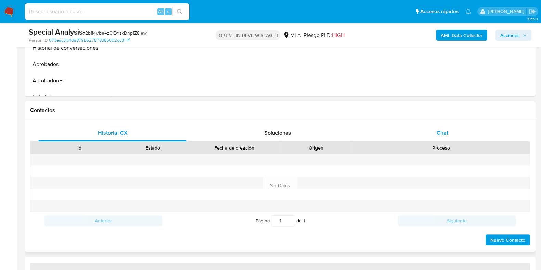
click at [445, 134] on span "Chat" at bounding box center [443, 133] width 12 height 8
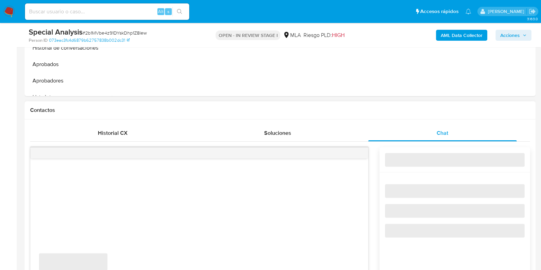
select select "10"
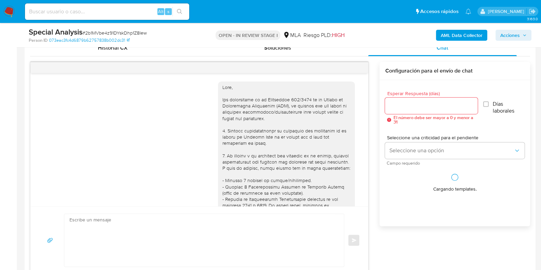
scroll to position [405, 0]
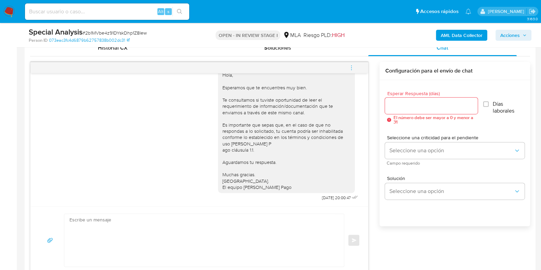
click at [356, 69] on button "menu-action" at bounding box center [351, 68] width 23 height 16
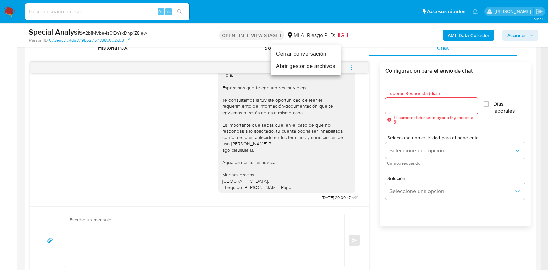
drag, startPoint x: 300, startPoint y: 54, endPoint x: 309, endPoint y: 57, distance: 10.0
click at [300, 54] on li "Cerrar conversación" at bounding box center [305, 54] width 70 height 12
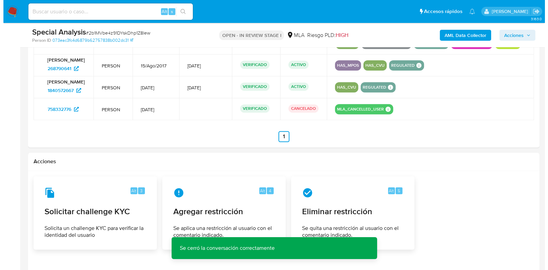
scroll to position [1138, 0]
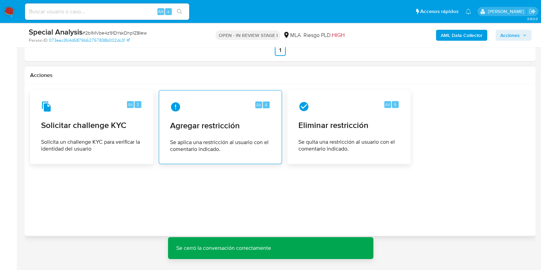
click at [230, 131] on span "Agregar restricción" at bounding box center [220, 126] width 101 height 10
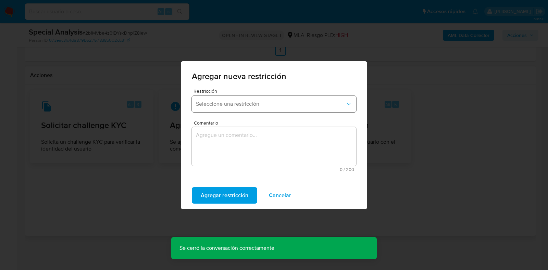
click at [222, 107] on span "Seleccione una restricción" at bounding box center [270, 104] width 149 height 7
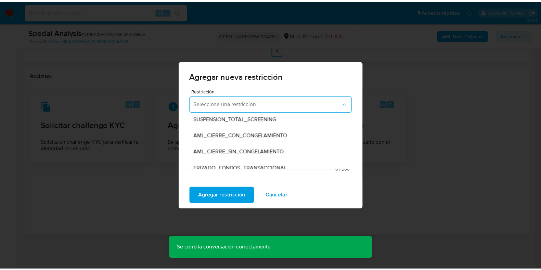
scroll to position [85, 0]
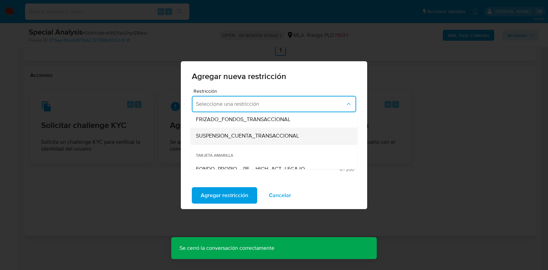
click at [236, 138] on span "SUSPENSION_CUENTA_TRANSACCIONAL" at bounding box center [247, 135] width 103 height 7
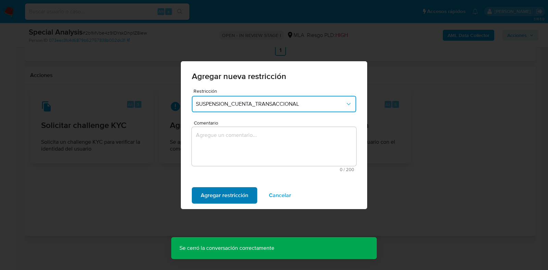
click at [247, 191] on button "Agregar restricción" at bounding box center [224, 195] width 65 height 16
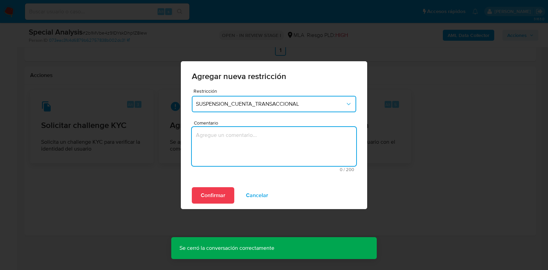
click at [250, 157] on textarea "Comentario" at bounding box center [274, 146] width 164 height 39
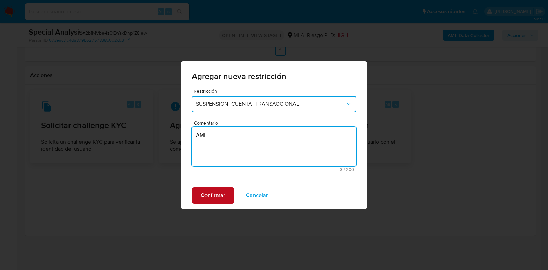
type textarea "AML"
click at [201, 201] on span "Confirmar" at bounding box center [213, 195] width 25 height 15
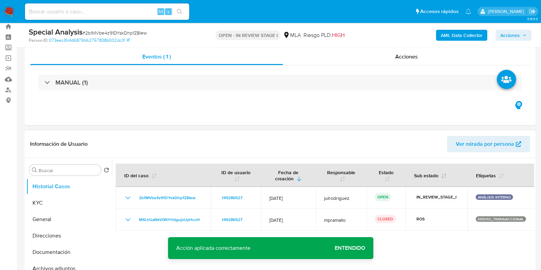
scroll to position [0, 0]
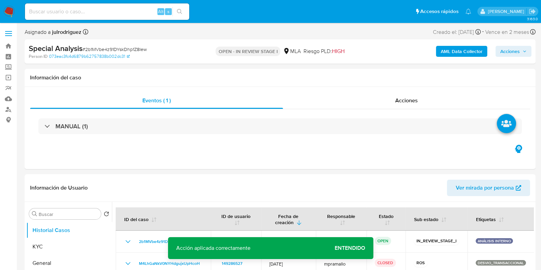
click at [450, 54] on b "AML Data Collector" at bounding box center [462, 51] width 42 height 11
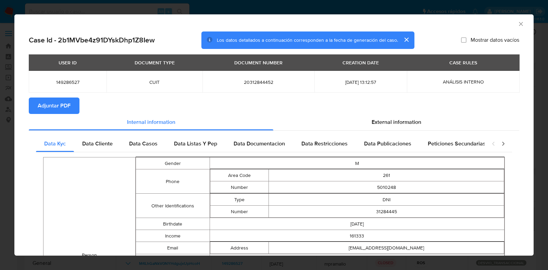
click at [517, 27] on icon "Cerrar ventana" at bounding box center [520, 24] width 7 height 7
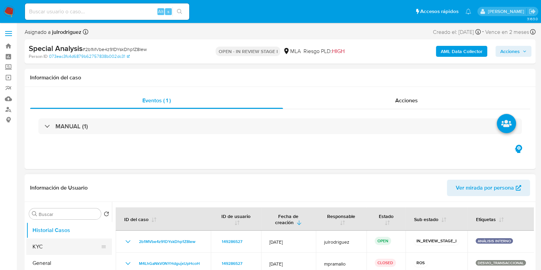
click at [79, 245] on button "KYC" at bounding box center [66, 247] width 80 height 16
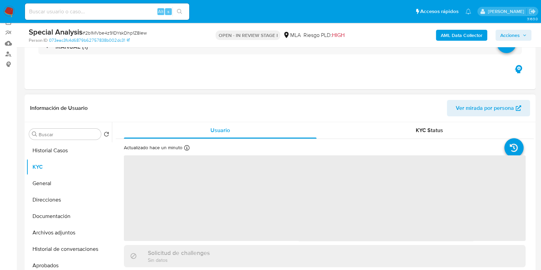
scroll to position [85, 0]
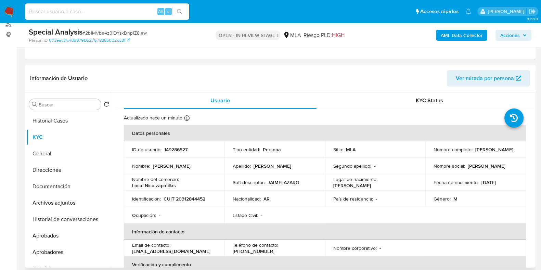
drag, startPoint x: 427, startPoint y: 151, endPoint x: 490, endPoint y: 153, distance: 62.3
click at [490, 153] on td "Nombre completo : Jaime Lazaro Pacheco" at bounding box center [476, 149] width 101 height 16
copy p "Jaime Lazaro Pacheco"
click at [55, 215] on button "Historial de conversaciones" at bounding box center [66, 219] width 80 height 16
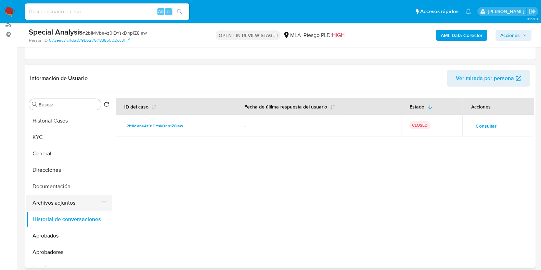
click at [52, 204] on button "Archivos adjuntos" at bounding box center [66, 203] width 80 height 16
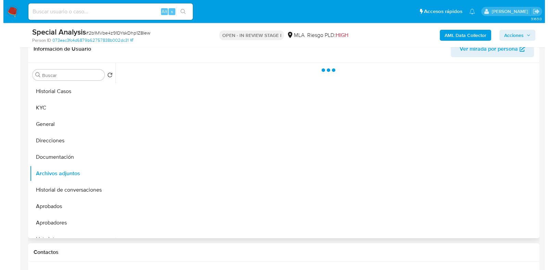
scroll to position [128, 0]
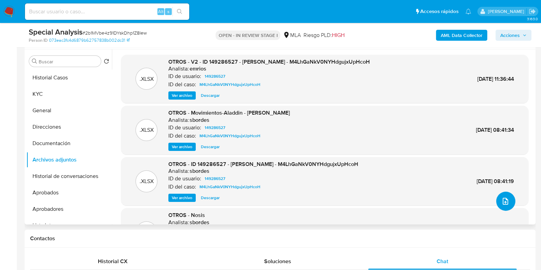
click at [498, 198] on button "upload-file" at bounding box center [505, 201] width 19 height 19
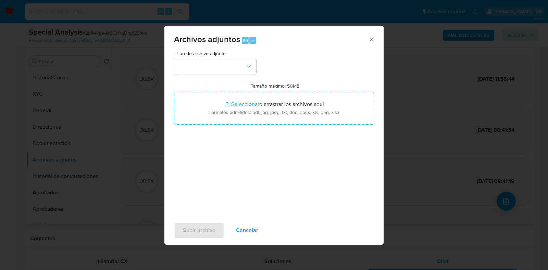
click at [375, 38] on icon "Cerrar" at bounding box center [371, 39] width 7 height 7
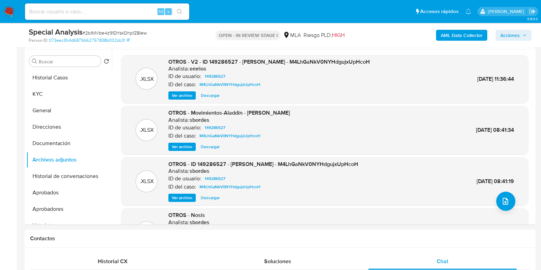
click at [453, 33] on b "AML Data Collector" at bounding box center [462, 35] width 42 height 11
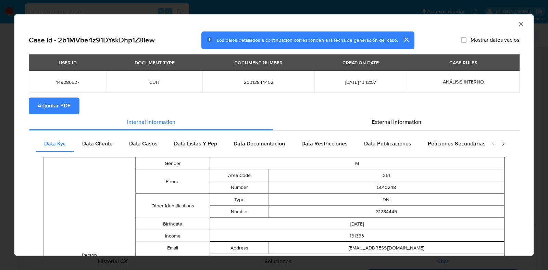
click at [67, 105] on span "Adjuntar PDF" at bounding box center [54, 105] width 33 height 15
click at [517, 24] on icon "Cerrar ventana" at bounding box center [520, 24] width 7 height 7
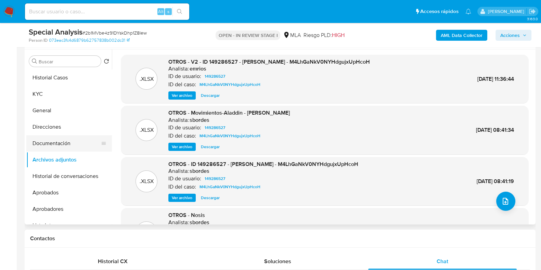
click at [69, 144] on button "Documentación" at bounding box center [66, 143] width 80 height 16
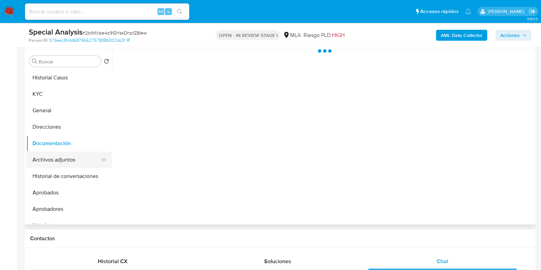
click at [66, 159] on button "Archivos adjuntos" at bounding box center [66, 160] width 80 height 16
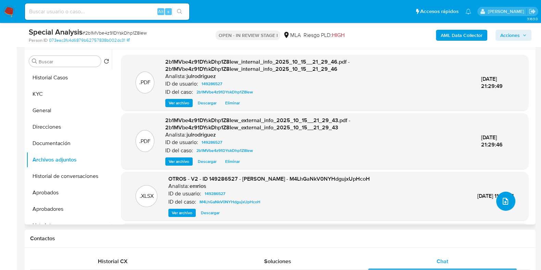
click at [503, 201] on icon "upload-file" at bounding box center [506, 201] width 8 height 8
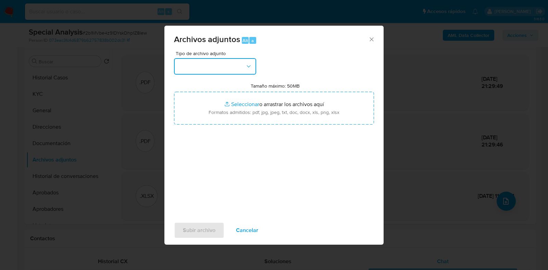
click at [225, 65] on button "button" at bounding box center [215, 66] width 82 height 16
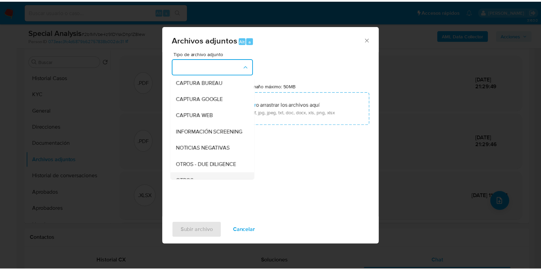
scroll to position [85, 0]
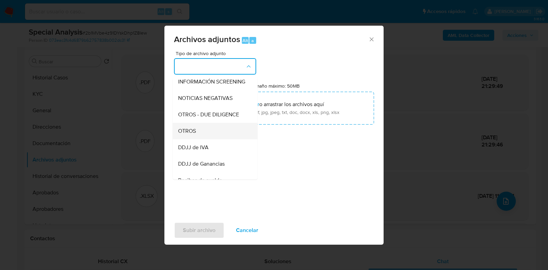
click at [195, 135] on span "OTROS" at bounding box center [187, 131] width 18 height 7
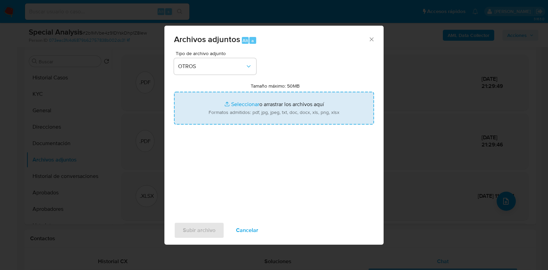
click at [269, 114] on input "Tamaño máximo: 50MB Seleccionar archivos" at bounding box center [274, 108] width 200 height 33
type input "C:\fakepath\Jaime Lazaro Pacheco - NOSIS - SEPTIEMBRE 2025.pdf"
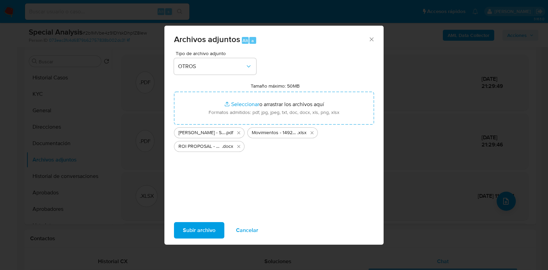
click at [213, 227] on span "Subir archivo" at bounding box center [199, 230] width 33 height 15
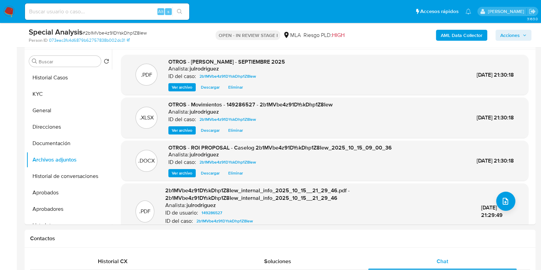
click at [510, 34] on span "Acciones" at bounding box center [511, 35] width 20 height 11
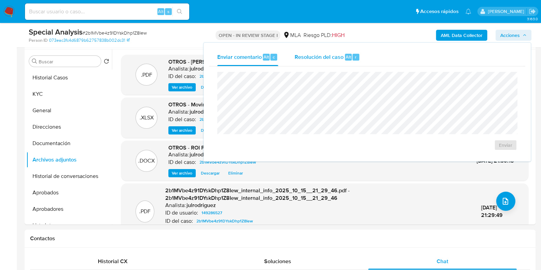
click at [339, 55] on span "Resolución del caso" at bounding box center [319, 57] width 49 height 8
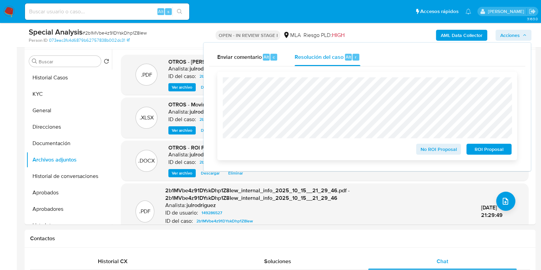
click at [490, 147] on span "ROI Proposal" at bounding box center [489, 149] width 36 height 10
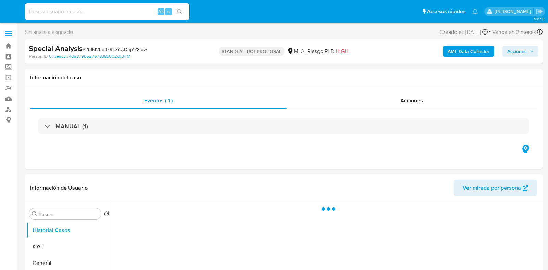
select select "10"
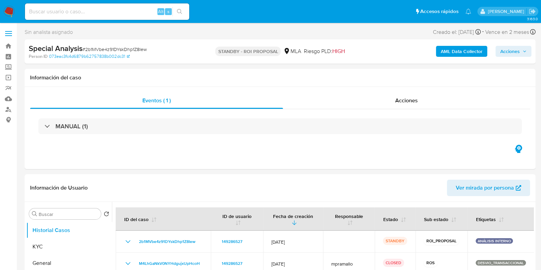
click at [102, 11] on input at bounding box center [107, 11] width 164 height 9
paste input "n26MzgDoQCcVuFD2oMfLEIta"
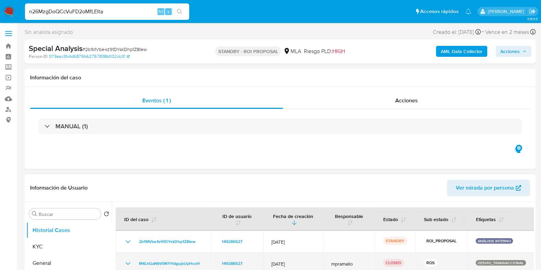
type input "n26MzgDoQCcVuFD2oMfLEIta"
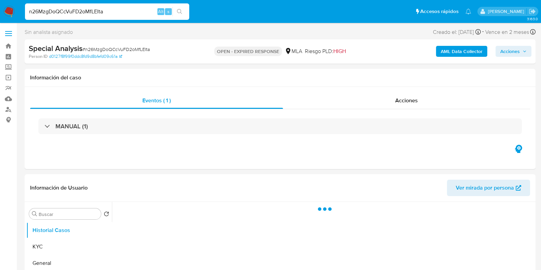
select select "10"
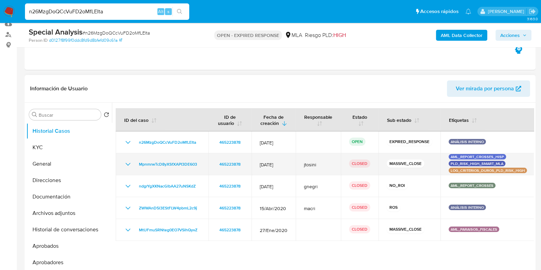
scroll to position [128, 0]
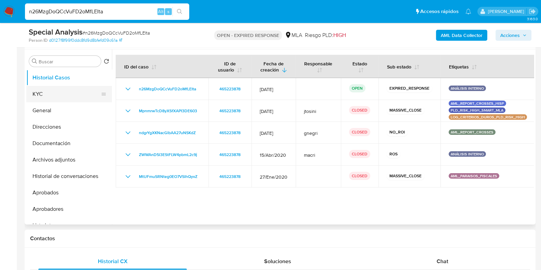
click at [88, 96] on button "KYC" at bounding box center [66, 94] width 80 height 16
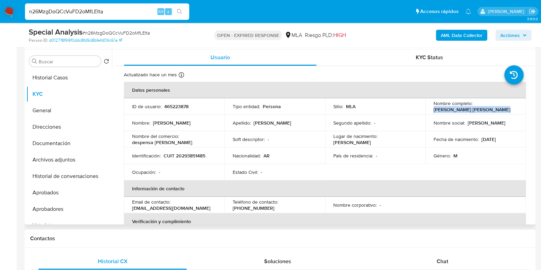
drag, startPoint x: 431, startPoint y: 110, endPoint x: 501, endPoint y: 110, distance: 69.8
click at [501, 110] on div "Nombre completo : Franco Adrian Correa Robles" at bounding box center [476, 106] width 84 height 12
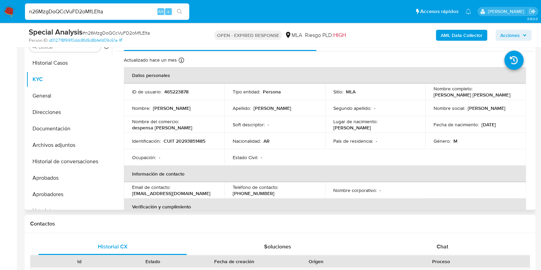
scroll to position [104, 0]
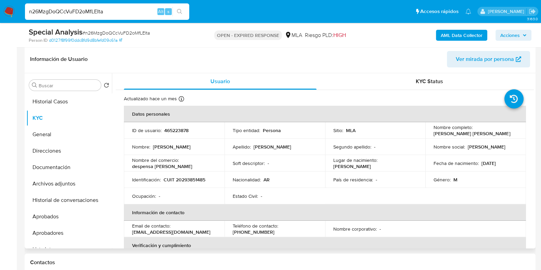
click at [175, 129] on p "465223878" at bounding box center [176, 130] width 24 height 6
copy p "465223878"
click at [114, 34] on span "# n26MzgDoQCcVuFD2oMfLEIta" at bounding box center [116, 32] width 67 height 7
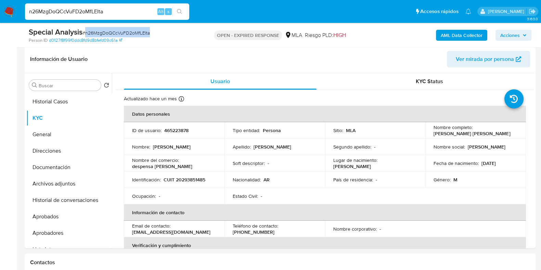
copy span "n26MzgDoQCcVuFD2oMfLEIta"
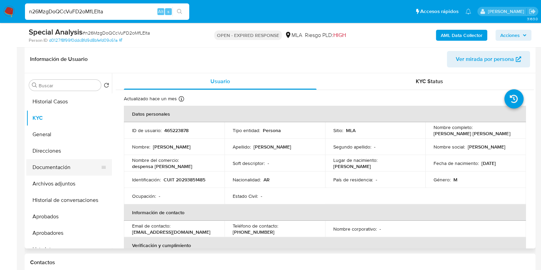
click at [50, 167] on button "Documentación" at bounding box center [66, 167] width 80 height 16
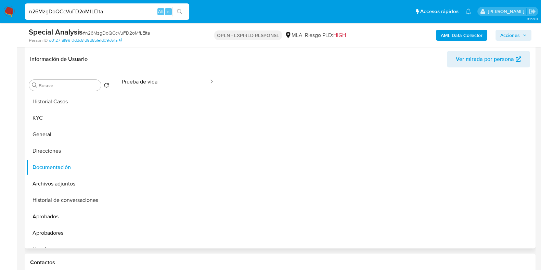
scroll to position [56, 0]
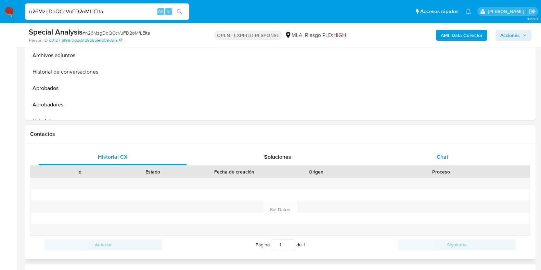
click at [432, 162] on div "Chat" at bounding box center [442, 157] width 149 height 16
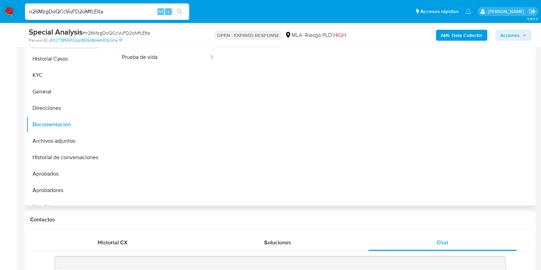
scroll to position [0, 0]
click at [49, 83] on button "KYC" at bounding box center [69, 75] width 86 height 16
click at [49, 75] on button "KYC" at bounding box center [66, 75] width 80 height 16
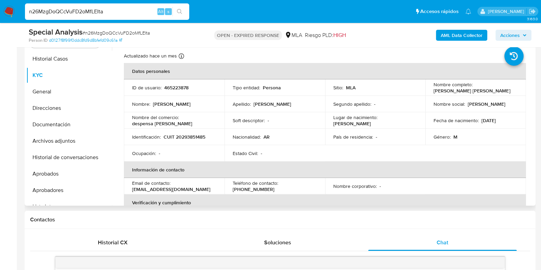
click at [199, 137] on p "CUIT 20293851485" at bounding box center [185, 137] width 42 height 6
copy p "20293851485"
click at [171, 88] on p "465223878" at bounding box center [176, 88] width 24 height 6
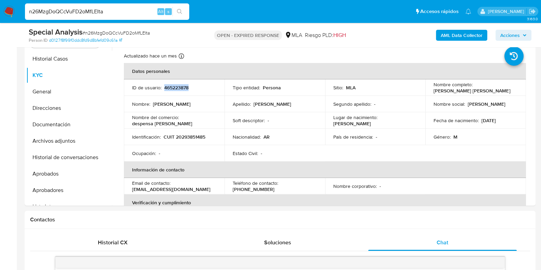
copy p "465223878"
drag, startPoint x: 429, startPoint y: 90, endPoint x: 511, endPoint y: 91, distance: 82.5
click at [511, 91] on td "Nombre completo : Franco Adrian Correa Robles" at bounding box center [476, 87] width 101 height 16
copy p "Franco Adrian Correa Robles"
drag, startPoint x: 173, startPoint y: 124, endPoint x: 124, endPoint y: 124, distance: 49.3
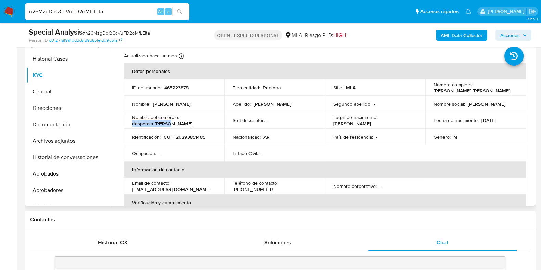
click at [124, 124] on td "Nombre del comercio : despensa Franco" at bounding box center [174, 120] width 101 height 16
copy p "despensa Franco"
click at [189, 138] on p "CUIT 20293851485" at bounding box center [185, 137] width 42 height 6
click at [189, 137] on p "CUIT 20293851485" at bounding box center [185, 137] width 42 height 6
copy p "20293851485"
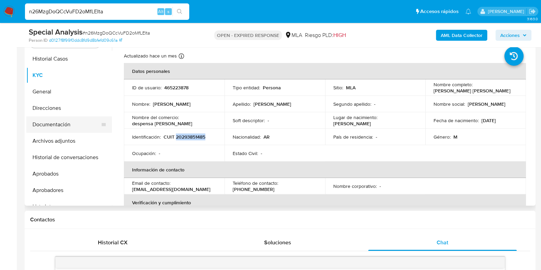
click at [60, 125] on button "Documentación" at bounding box center [66, 124] width 80 height 16
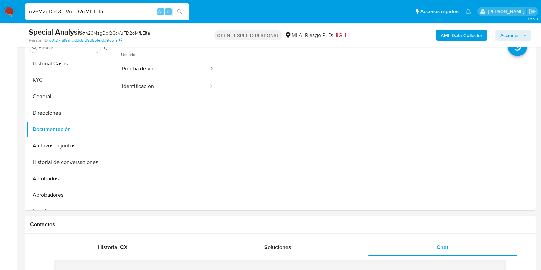
scroll to position [62, 0]
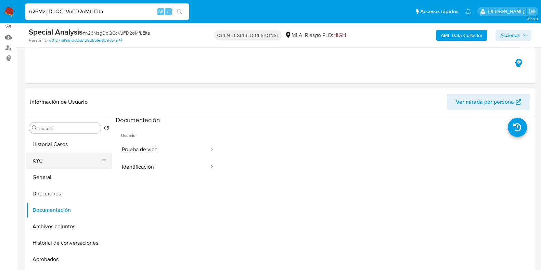
click at [53, 160] on button "KYC" at bounding box center [66, 161] width 80 height 16
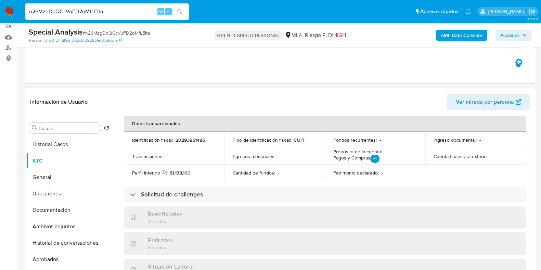
scroll to position [378, 0]
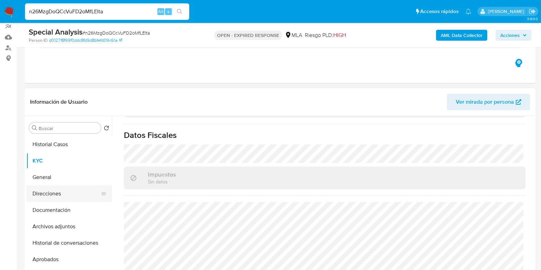
click at [62, 191] on button "Direcciones" at bounding box center [66, 194] width 80 height 16
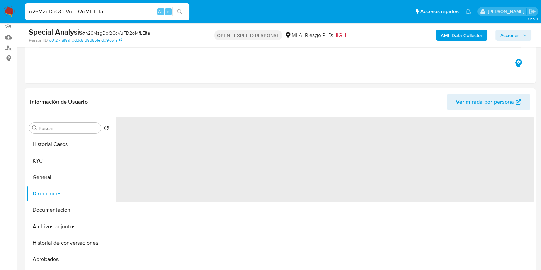
scroll to position [0, 0]
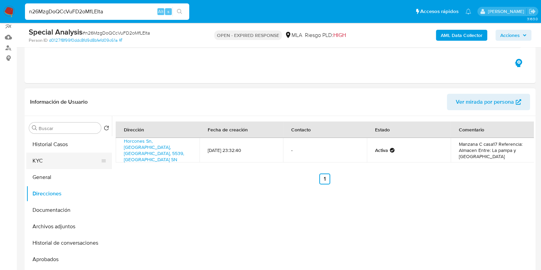
click at [65, 157] on button "KYC" at bounding box center [66, 161] width 80 height 16
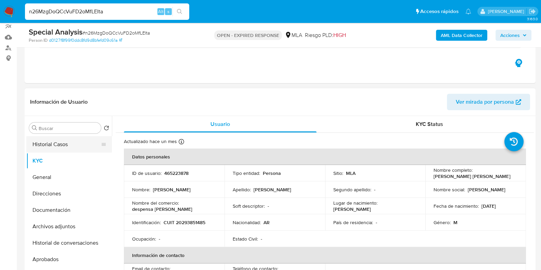
click at [75, 145] on button "Historial Casos" at bounding box center [66, 144] width 80 height 16
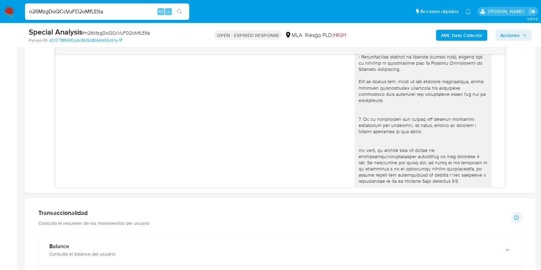
scroll to position [190, 0]
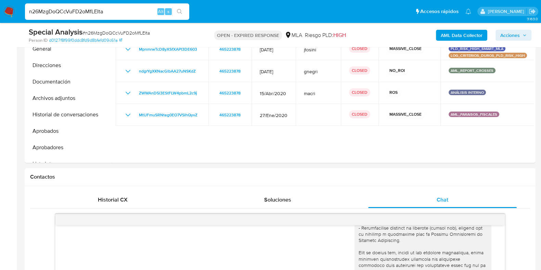
click at [95, 11] on input "n26MzgDoQCcVuFD2oMfLEIta" at bounding box center [107, 11] width 164 height 9
paste input "RFKpoehV9tjLJTrxrnEa51i1"
type input "RFKpoehV9tjLJTrxrnEa51i1"
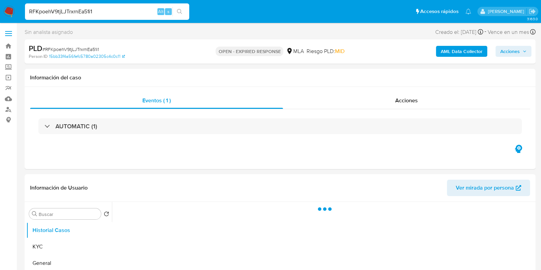
select select "10"
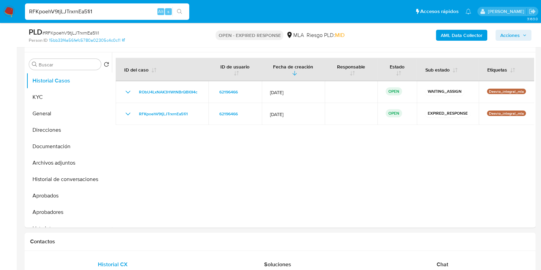
scroll to position [128, 0]
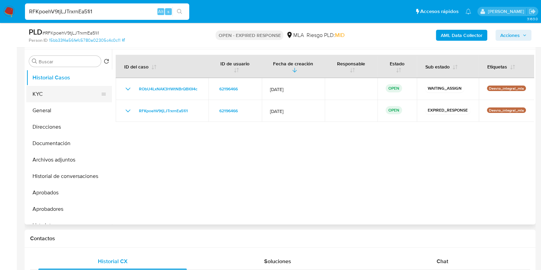
click at [75, 94] on button "KYC" at bounding box center [66, 94] width 80 height 16
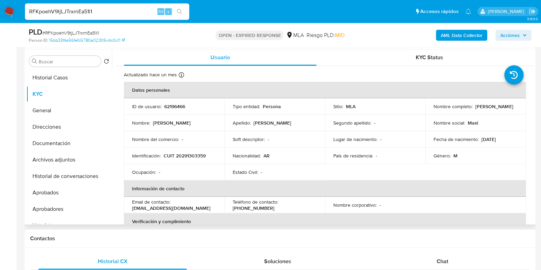
drag, startPoint x: 441, startPoint y: 110, endPoint x: 494, endPoint y: 109, distance: 53.4
click at [494, 109] on div "Nombre completo : Maximiliano Daniel Aguirre" at bounding box center [476, 106] width 84 height 6
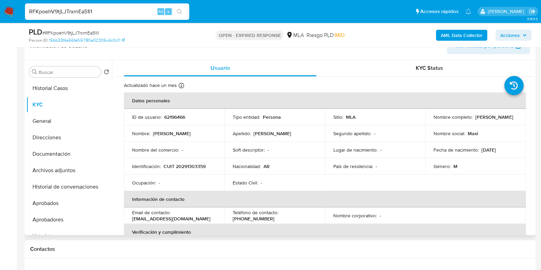
scroll to position [98, 0]
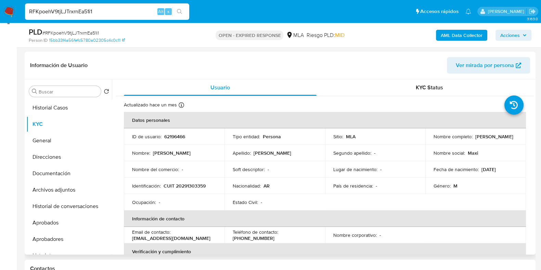
click at [177, 134] on p "62196466" at bounding box center [174, 137] width 21 height 6
copy p "62196466"
click at [83, 30] on span "# RFKpoehV9tjLJTrxrnEa51i1" at bounding box center [70, 32] width 56 height 7
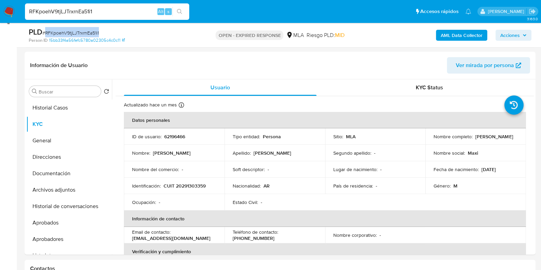
copy span "RFKpoehV9tjLJTrxrnEa51i1"
click at [187, 188] on p "CUIT 20291303359" at bounding box center [185, 186] width 42 height 6
copy p "20291303359"
click at [178, 137] on p "62196466" at bounding box center [174, 137] width 21 height 6
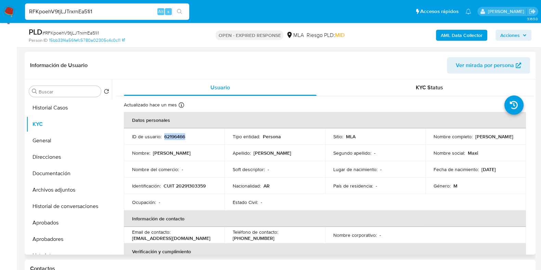
click at [178, 137] on p "62196466" at bounding box center [174, 137] width 21 height 6
click at [190, 188] on p "CUIT 20291303359" at bounding box center [185, 186] width 42 height 6
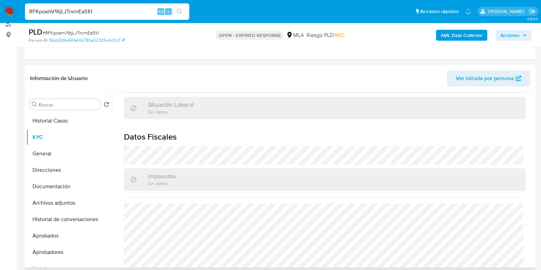
scroll to position [378, 0]
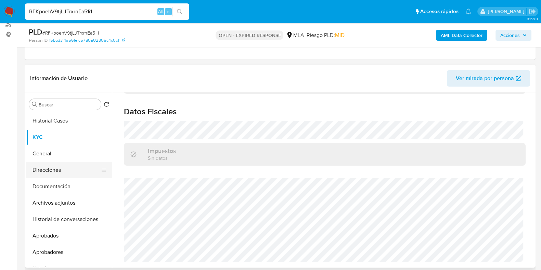
click at [75, 171] on button "Direcciones" at bounding box center [66, 170] width 80 height 16
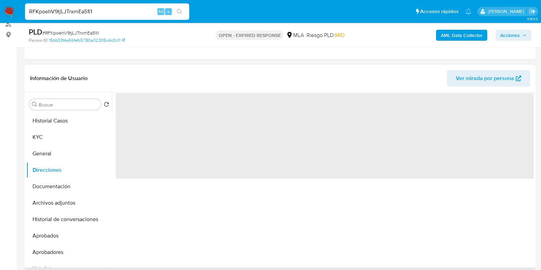
scroll to position [0, 0]
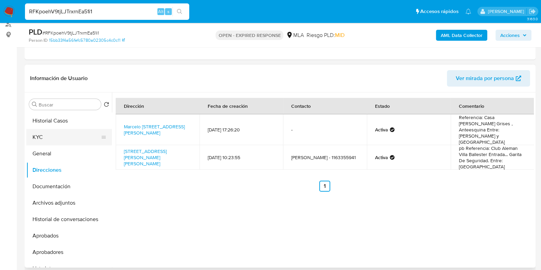
click at [41, 138] on button "KYC" at bounding box center [66, 137] width 80 height 16
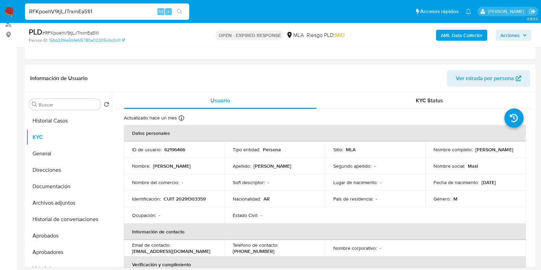
click at [199, 200] on p "CUIT 20291303359" at bounding box center [185, 199] width 42 height 6
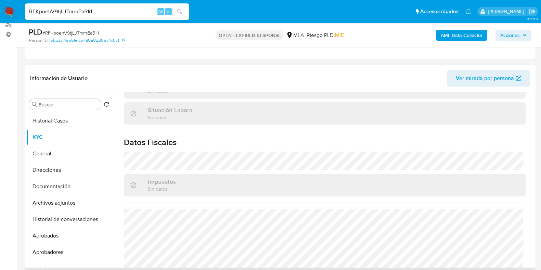
scroll to position [378, 0]
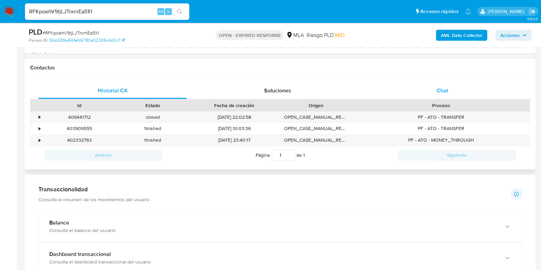
click at [441, 93] on span "Chat" at bounding box center [443, 91] width 12 height 8
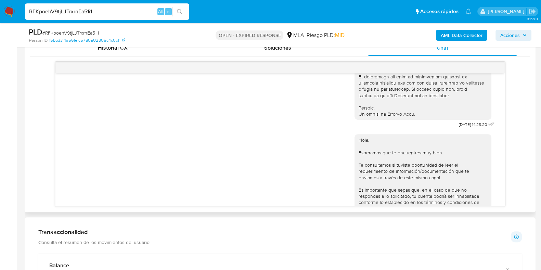
scroll to position [319, 0]
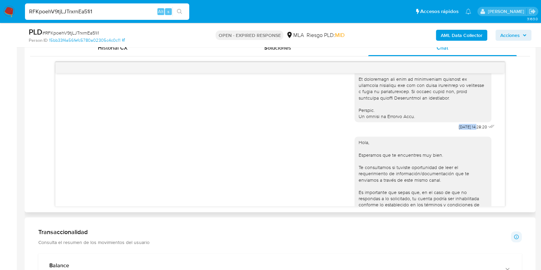
drag, startPoint x: 443, startPoint y: 140, endPoint x: 440, endPoint y: 174, distance: 33.7
click at [13, 164] on aside "Bandeja Tablero Screening Búsqueda en Listas Watchlist Herramientas Operaciones…" at bounding box center [8, 207] width 17 height 1098
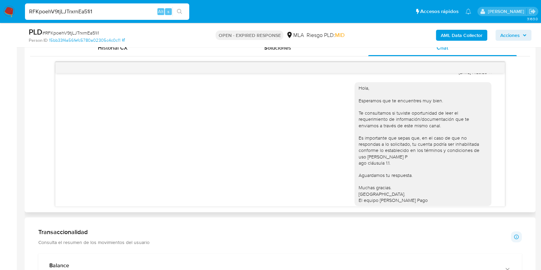
scroll to position [405, 0]
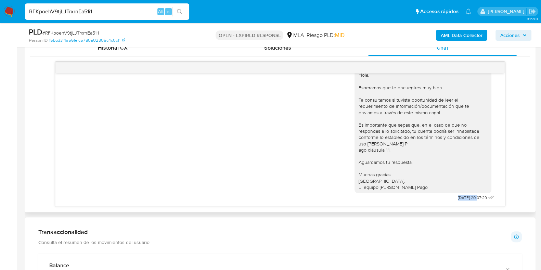
drag, startPoint x: 439, startPoint y: 198, endPoint x: 463, endPoint y: 198, distance: 23.3
click at [463, 198] on div "Hola, Esperamos que te encuentres muy bien. Te consultamos si tuviste oportunid…" at bounding box center [426, 133] width 142 height 138
click at [81, 30] on span "# RFKpoehV9tjLJTrxrnEa51i1" at bounding box center [70, 32] width 56 height 7
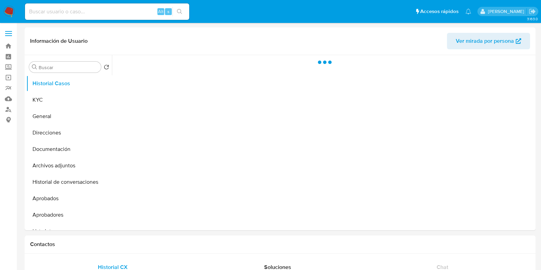
select select "10"
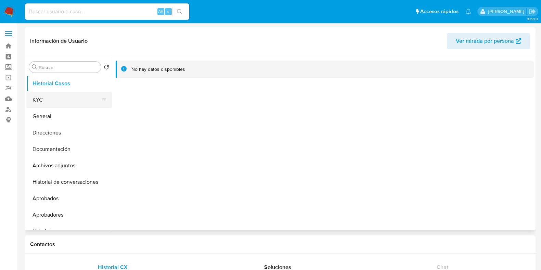
click at [41, 101] on button "KYC" at bounding box center [66, 100] width 80 height 16
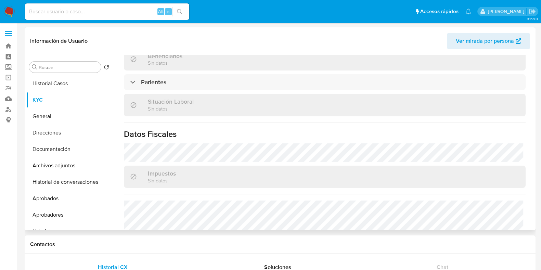
scroll to position [342, 0]
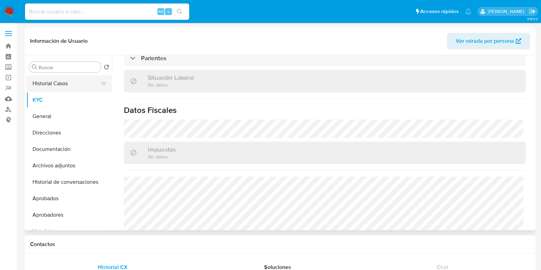
click at [82, 80] on button "Historial Casos" at bounding box center [66, 83] width 80 height 16
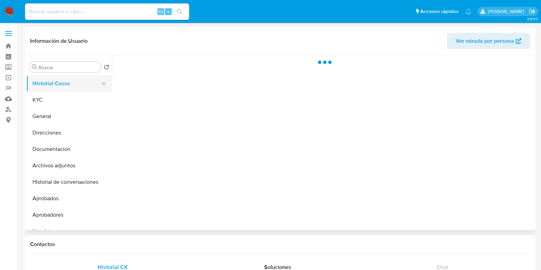
scroll to position [0, 0]
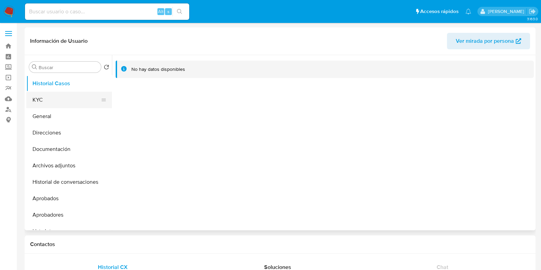
click at [56, 103] on button "KYC" at bounding box center [66, 100] width 80 height 16
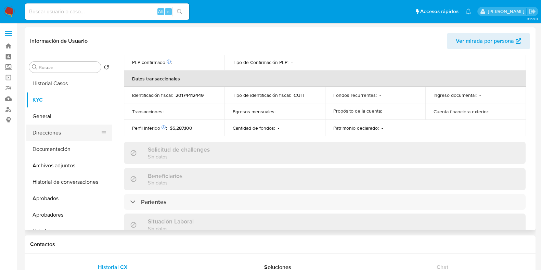
scroll to position [360, 0]
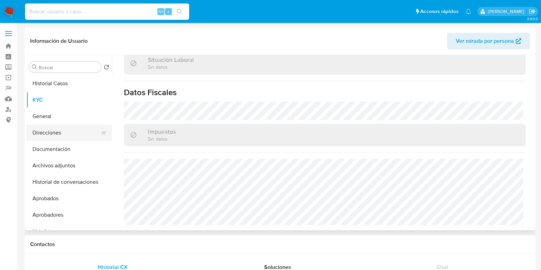
click at [59, 131] on button "Direcciones" at bounding box center [66, 133] width 80 height 16
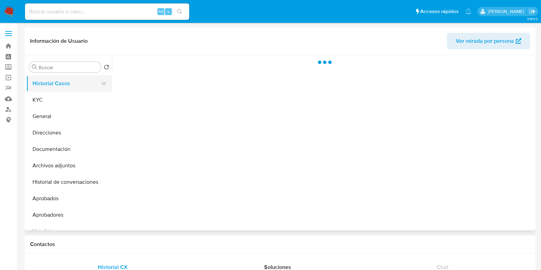
select select "10"
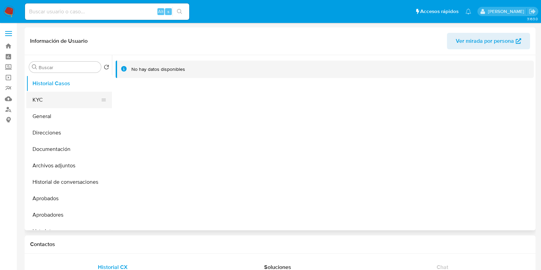
click at [74, 99] on button "KYC" at bounding box center [66, 100] width 80 height 16
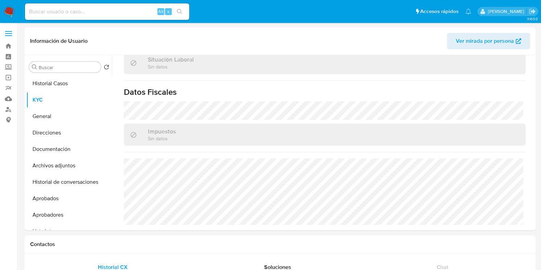
scroll to position [360, 0]
click at [69, 129] on button "Direcciones" at bounding box center [66, 133] width 80 height 16
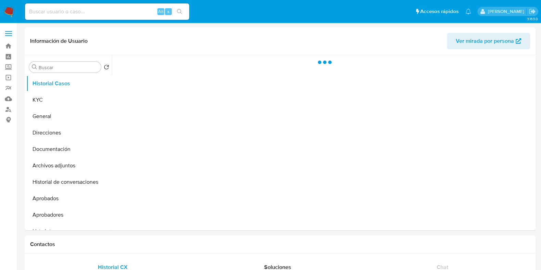
select select "10"
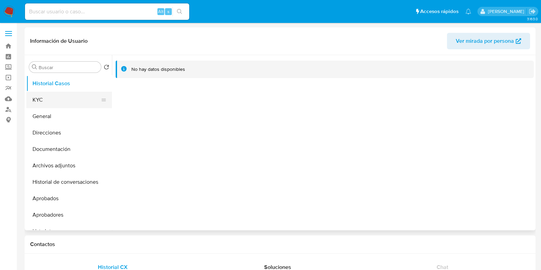
drag, startPoint x: 73, startPoint y: 98, endPoint x: 84, endPoint y: 97, distance: 11.0
click at [74, 99] on button "KYC" at bounding box center [66, 100] width 80 height 16
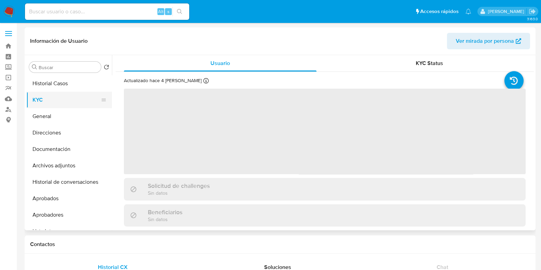
scroll to position [205, 0]
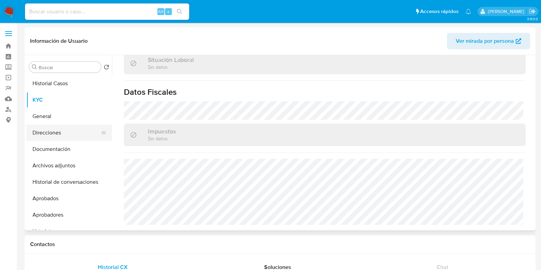
click at [48, 130] on button "Direcciones" at bounding box center [66, 133] width 80 height 16
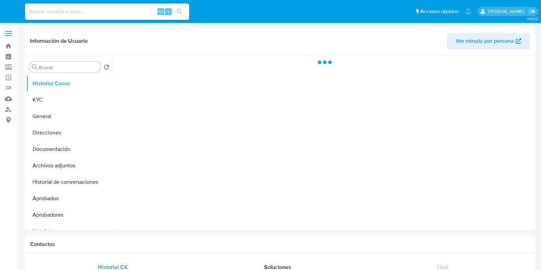
select select "10"
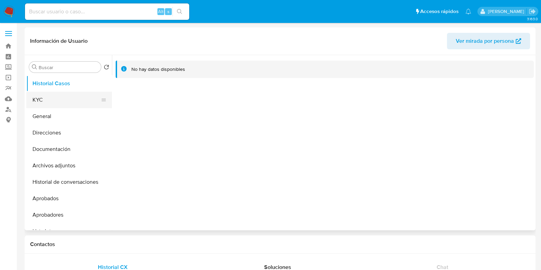
click at [69, 100] on button "KYC" at bounding box center [66, 100] width 80 height 16
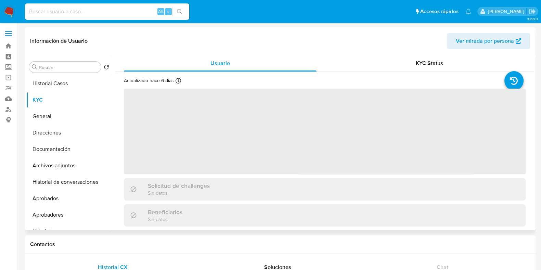
scroll to position [205, 0]
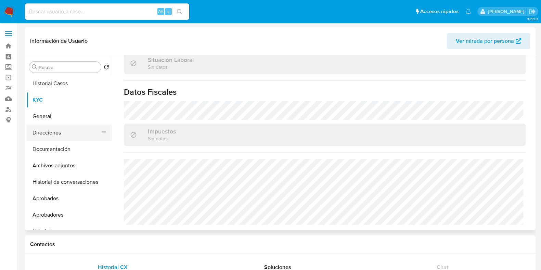
click at [68, 127] on button "Direcciones" at bounding box center [66, 133] width 80 height 16
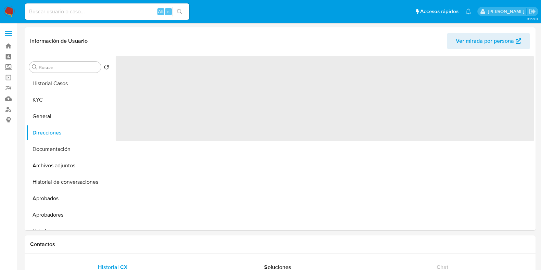
scroll to position [0, 0]
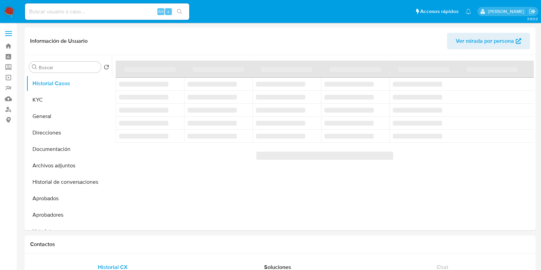
select select "10"
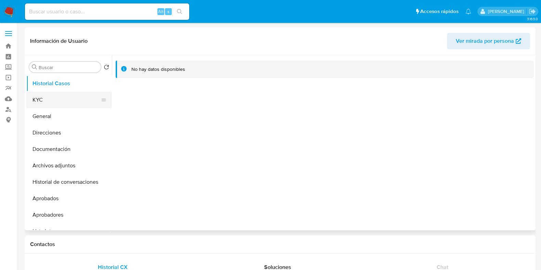
click at [55, 98] on button "KYC" at bounding box center [66, 100] width 80 height 16
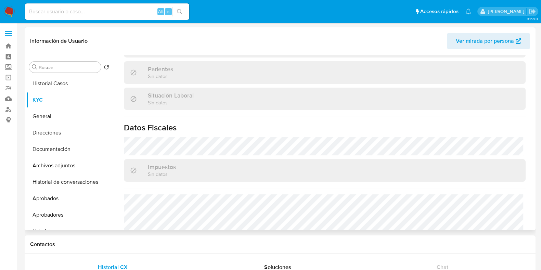
scroll to position [205, 0]
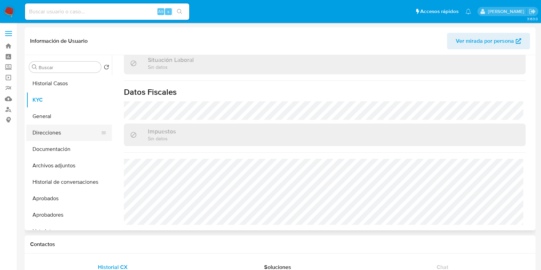
click at [56, 136] on button "Direcciones" at bounding box center [66, 133] width 80 height 16
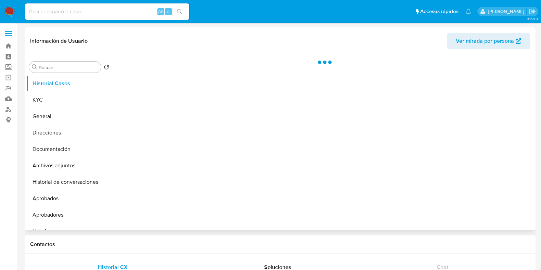
select select "10"
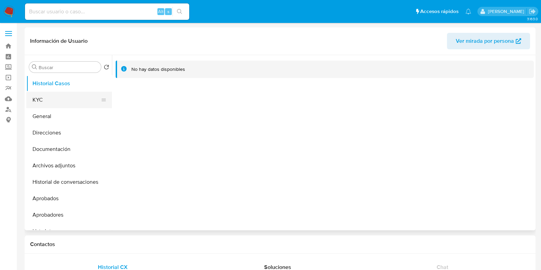
click at [66, 99] on button "KYC" at bounding box center [66, 100] width 80 height 16
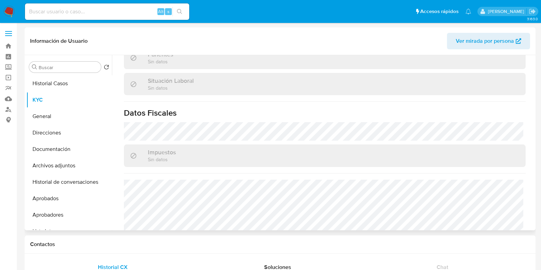
scroll to position [205, 0]
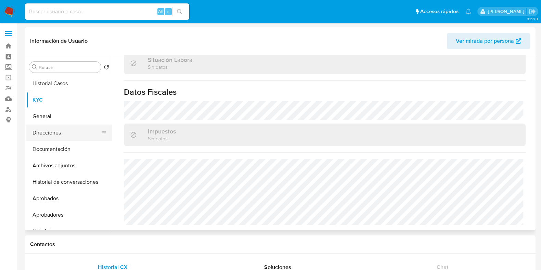
click at [50, 139] on button "Direcciones" at bounding box center [66, 133] width 80 height 16
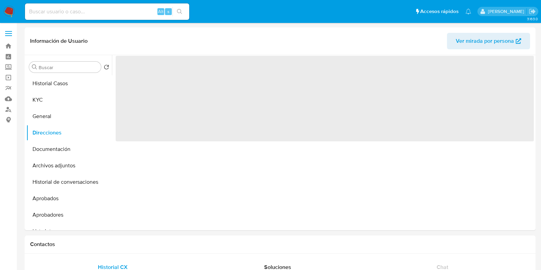
scroll to position [0, 0]
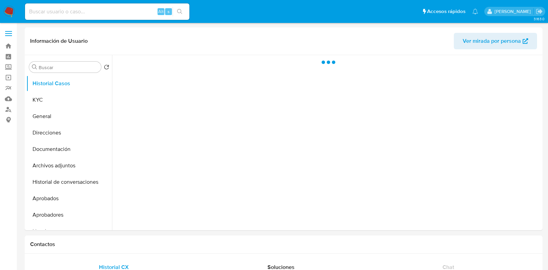
select select "10"
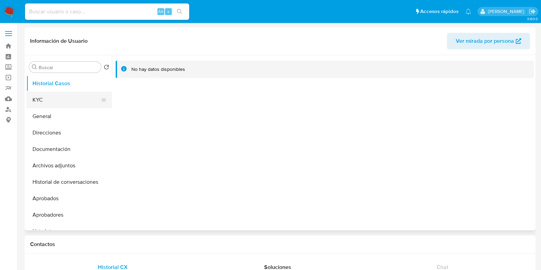
click at [46, 102] on button "KYC" at bounding box center [66, 100] width 80 height 16
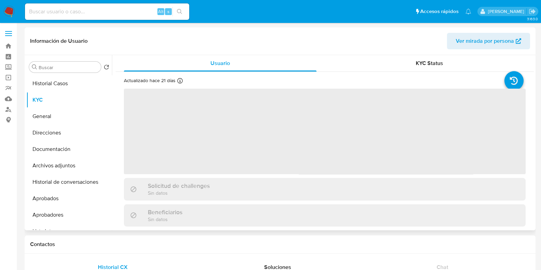
scroll to position [205, 0]
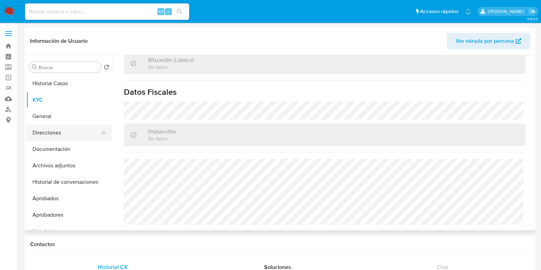
click at [42, 131] on button "Direcciones" at bounding box center [66, 133] width 80 height 16
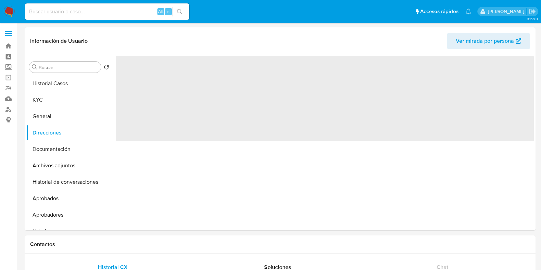
scroll to position [0, 0]
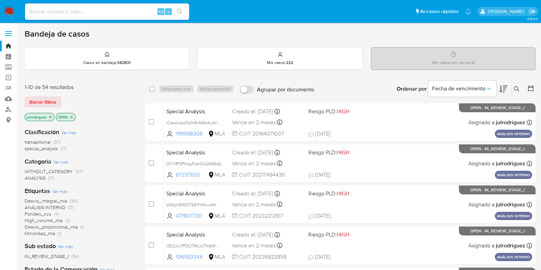
click at [518, 88] on icon at bounding box center [516, 88] width 5 height 5
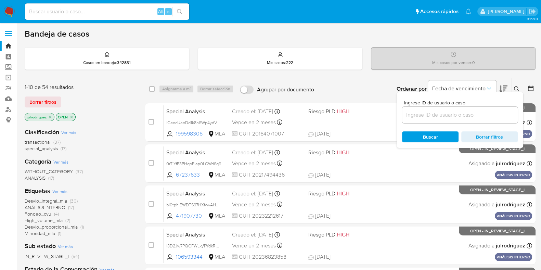
click at [420, 114] on input at bounding box center [460, 115] width 116 height 9
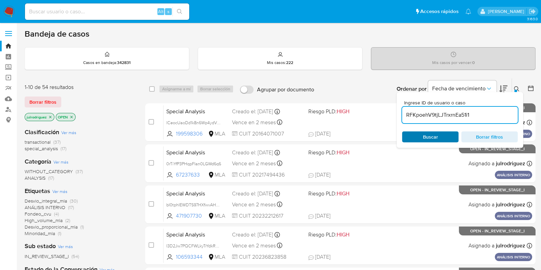
type input "RFKpoehV9tjLJTrxrnEa51i1"
click at [420, 133] on div "Buscar Borrar filtros" at bounding box center [460, 136] width 116 height 11
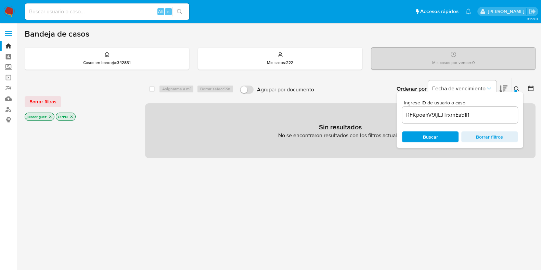
click at [72, 116] on icon "close-filter" at bounding box center [72, 117] width 2 height 2
click at [50, 117] on icon "close-filter" at bounding box center [50, 117] width 4 height 4
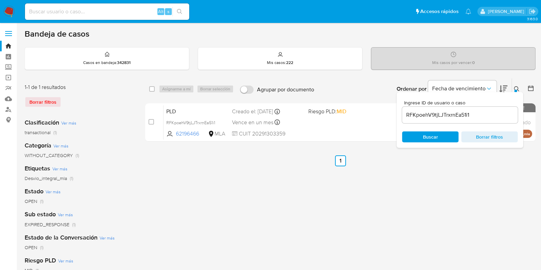
click at [153, 89] on input "checkbox" at bounding box center [151, 88] width 5 height 5
checkbox input "true"
click at [175, 88] on span "Asignarme a mí" at bounding box center [176, 89] width 28 height 7
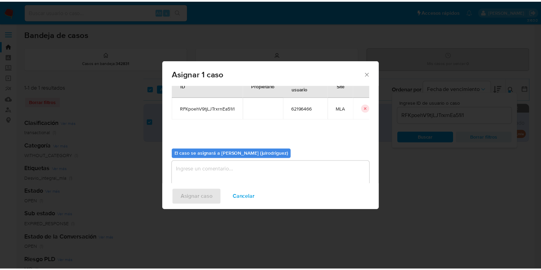
scroll to position [35, 0]
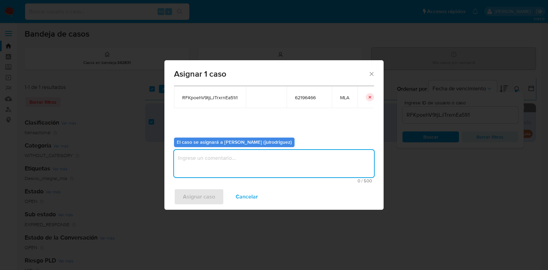
click at [257, 170] on textarea "assign-modal" at bounding box center [274, 163] width 200 height 27
type textarea "."
click at [211, 196] on span "Asignar caso" at bounding box center [199, 196] width 32 height 15
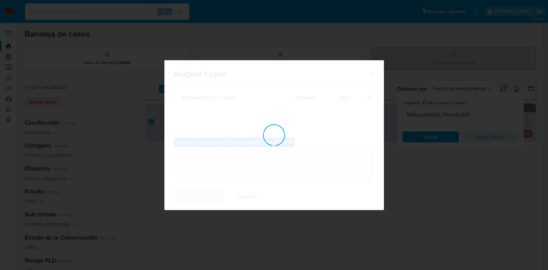
checkbox input "false"
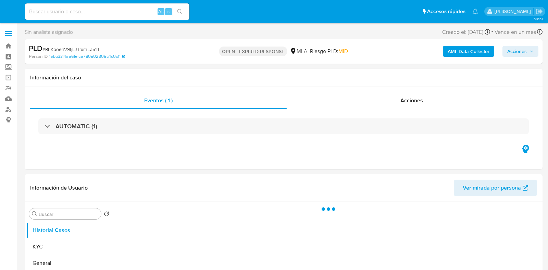
select select "10"
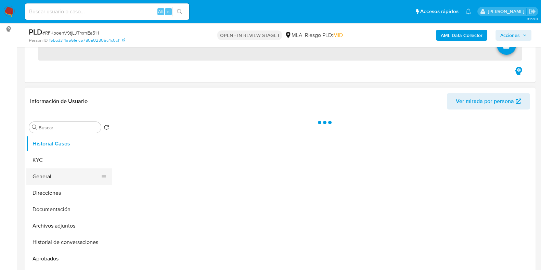
scroll to position [128, 0]
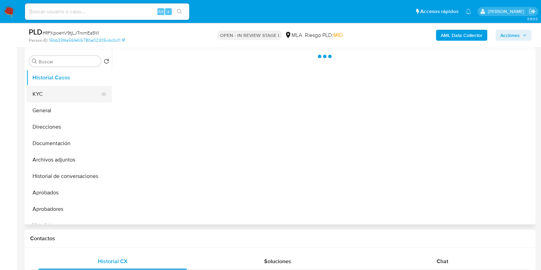
click at [51, 96] on button "KYC" at bounding box center [66, 94] width 80 height 16
select select "10"
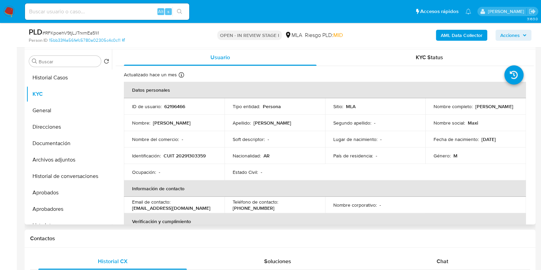
click at [175, 105] on p "62196466" at bounding box center [174, 106] width 21 height 6
copy p "62196466"
click at [91, 34] on span "# RFKpoehV9tjLJTrxrnEa51i1" at bounding box center [70, 32] width 56 height 7
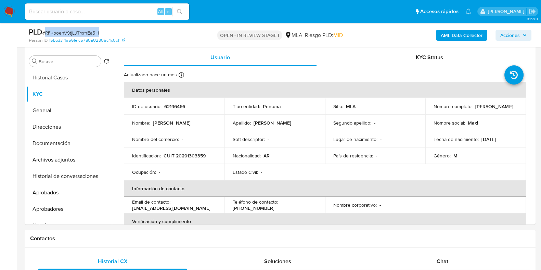
copy span "RFKpoehV9tjLJTrxrnEa51i1"
drag, startPoint x: 433, startPoint y: 109, endPoint x: 495, endPoint y: 107, distance: 61.6
click at [495, 107] on div "Nombre completo : Maximiliano Daniel Aguirre" at bounding box center [476, 106] width 84 height 6
copy p "[PERSON_NAME]"
click at [185, 154] on p "CUIT 20291303359" at bounding box center [185, 156] width 42 height 6
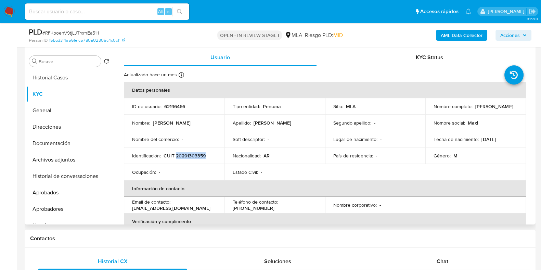
click at [185, 154] on p "CUIT 20291303359" at bounding box center [185, 156] width 42 height 6
copy p "20291303359"
drag, startPoint x: 439, startPoint y: 110, endPoint x: 495, endPoint y: 111, distance: 55.5
click at [495, 111] on td "Nombre completo : Maximiliano Daniel Aguirre" at bounding box center [476, 106] width 101 height 16
copy p "[PERSON_NAME]"
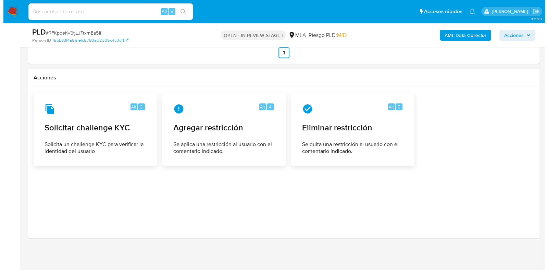
scroll to position [931, 0]
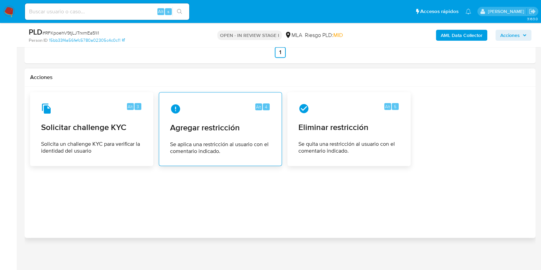
click at [242, 114] on div "Alt 4 Agregar restricción Se aplica una restricción al usuario con el comentari…" at bounding box center [221, 129] width 112 height 62
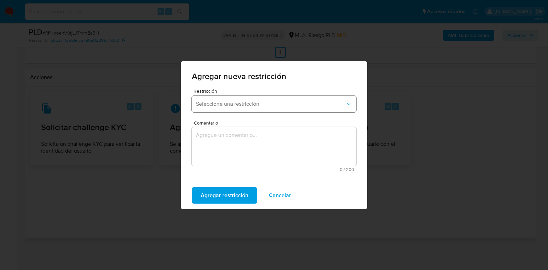
click at [245, 101] on span "Seleccione una restricción" at bounding box center [270, 104] width 149 height 7
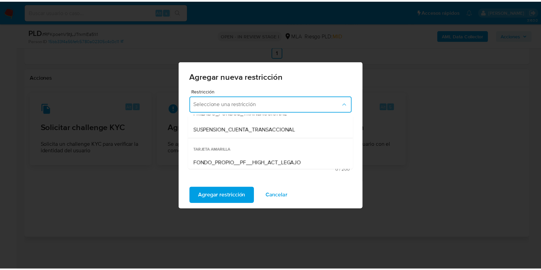
scroll to position [80, 0]
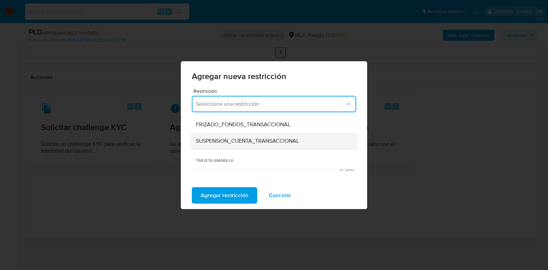
click at [257, 138] on span "SUSPENSION_CUENTA_TRANSACCIONAL" at bounding box center [247, 141] width 103 height 7
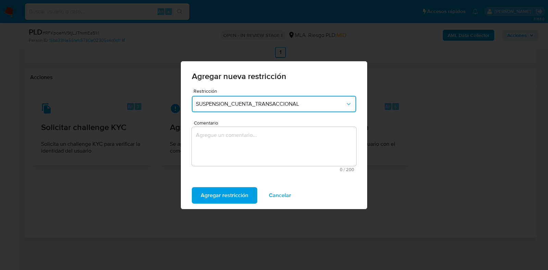
click at [264, 143] on textarea "Comentario" at bounding box center [274, 146] width 164 height 39
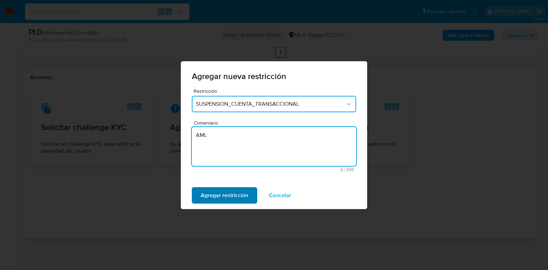
type textarea "AML"
click at [245, 192] on span "Agregar restricción" at bounding box center [225, 195] width 48 height 15
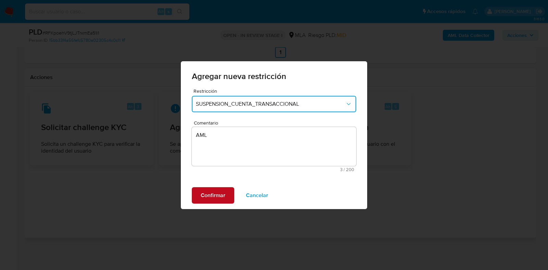
click at [213, 198] on span "Confirmar" at bounding box center [213, 195] width 25 height 15
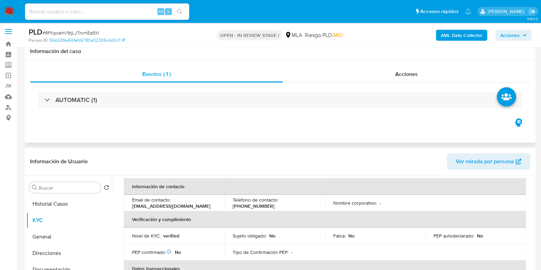
scroll to position [0, 0]
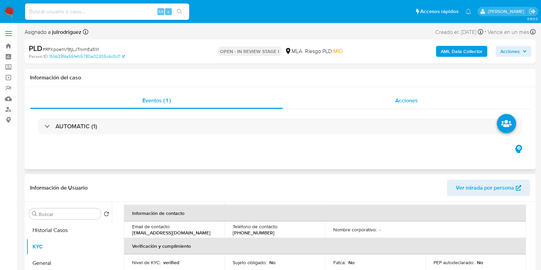
click at [413, 101] on span "Acciones" at bounding box center [406, 101] width 23 height 8
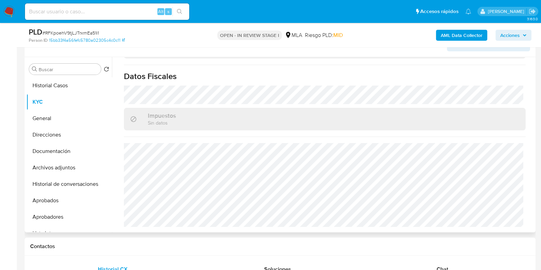
scroll to position [299, 0]
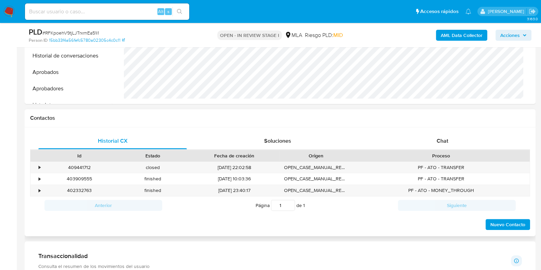
click at [445, 150] on div "Proceso" at bounding box center [441, 156] width 177 height 12
click at [450, 140] on div "Chat" at bounding box center [442, 141] width 149 height 16
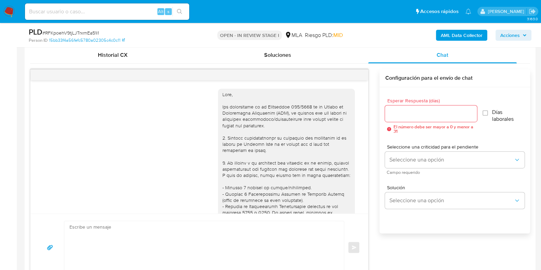
scroll to position [405, 0]
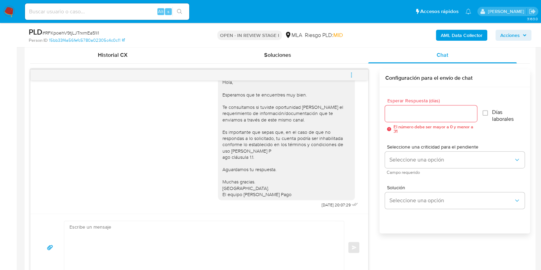
click at [353, 73] on icon "menu-action" at bounding box center [352, 75] width 6 height 6
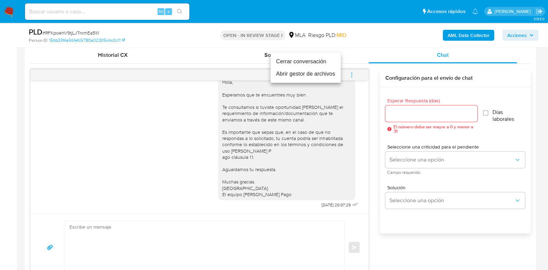
click at [304, 64] on li "Cerrar conversación" at bounding box center [305, 61] width 70 height 12
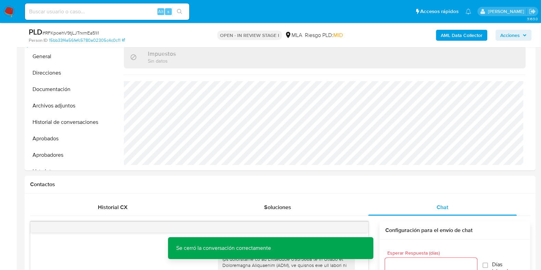
scroll to position [214, 0]
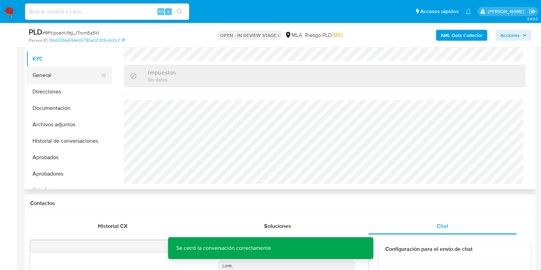
click at [63, 73] on button "General" at bounding box center [66, 75] width 80 height 16
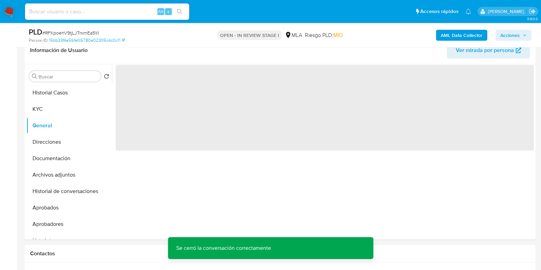
scroll to position [85, 0]
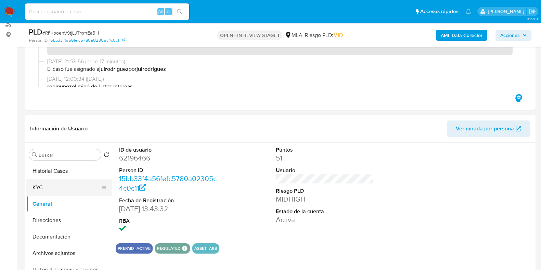
click at [40, 184] on button "KYC" at bounding box center [66, 187] width 80 height 16
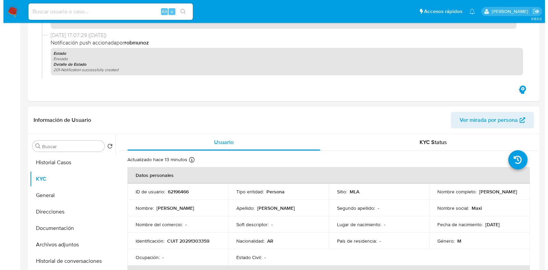
scroll to position [171, 0]
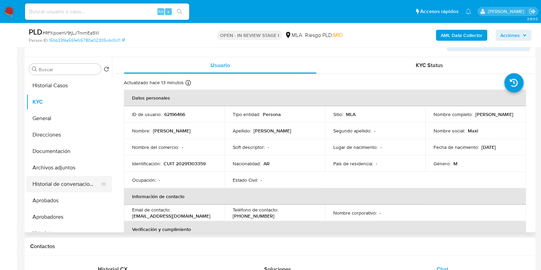
click at [77, 179] on button "Historial de conversaciones" at bounding box center [66, 184] width 80 height 16
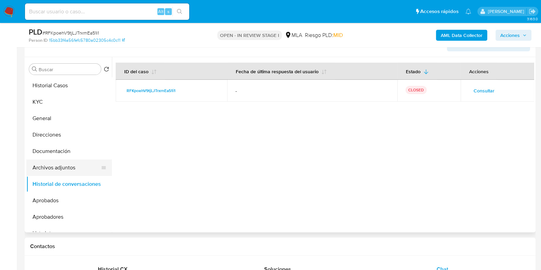
click at [67, 160] on button "Archivos adjuntos" at bounding box center [66, 168] width 80 height 16
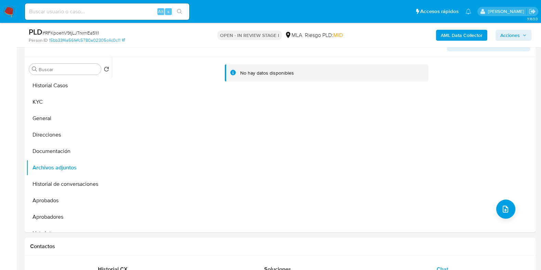
click at [455, 37] on b "AML Data Collector" at bounding box center [462, 35] width 42 height 11
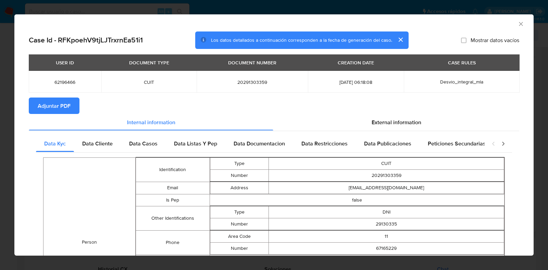
click at [52, 105] on span "Adjuntar PDF" at bounding box center [54, 105] width 33 height 15
click at [56, 106] on span "Adjuntar PDF" at bounding box center [54, 105] width 33 height 15
click at [517, 24] on icon "Cerrar ventana" at bounding box center [520, 24] width 7 height 7
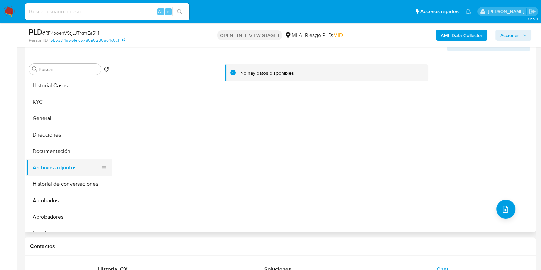
click at [62, 148] on button "Documentación" at bounding box center [69, 151] width 86 height 16
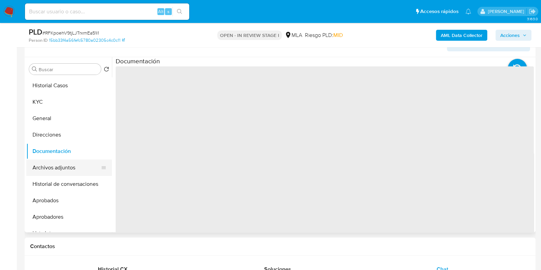
click at [64, 163] on button "Archivos adjuntos" at bounding box center [66, 168] width 80 height 16
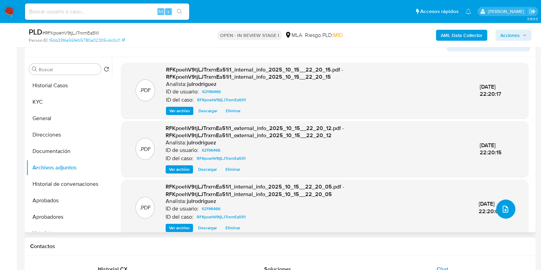
click at [496, 208] on button "upload-file" at bounding box center [505, 209] width 19 height 19
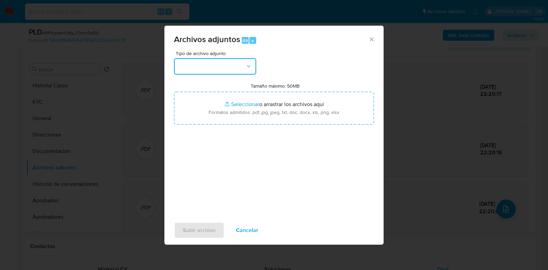
click at [212, 69] on button "button" at bounding box center [215, 66] width 82 height 16
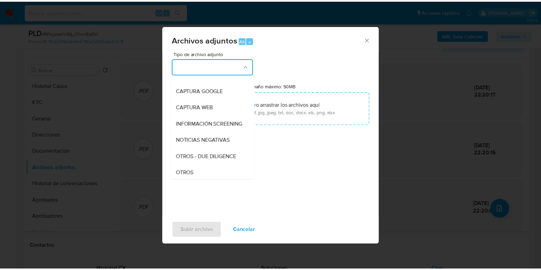
scroll to position [85, 0]
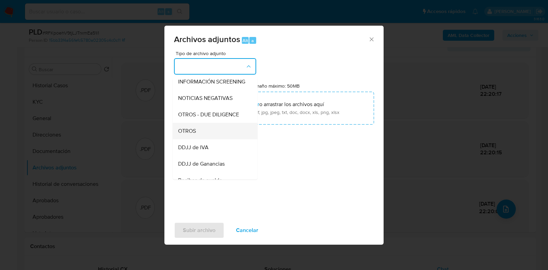
click at [191, 139] on div "OTROS" at bounding box center [213, 131] width 70 height 16
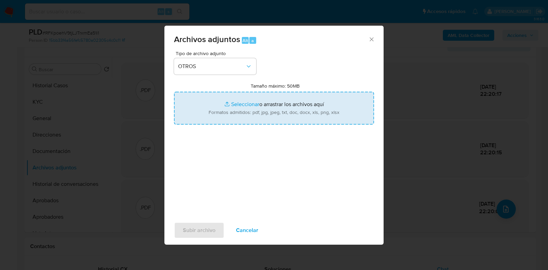
click at [296, 107] on input "Tamaño máximo: 50MB Seleccionar archivos" at bounding box center [274, 108] width 200 height 33
type input "C:\fakepath\Maximiliano Daniel Aguirre - NOSIS - SEPTIEMBRE 2025.pdf"
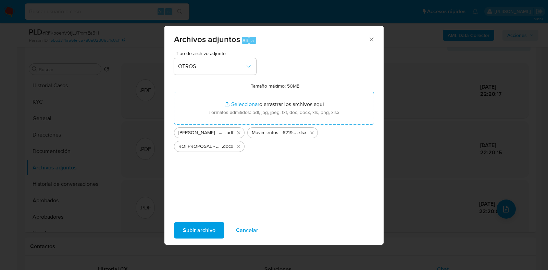
click at [199, 241] on div "Subir archivo Cancelar" at bounding box center [273, 230] width 219 height 26
click at [211, 233] on span "Subir archivo" at bounding box center [199, 230] width 33 height 15
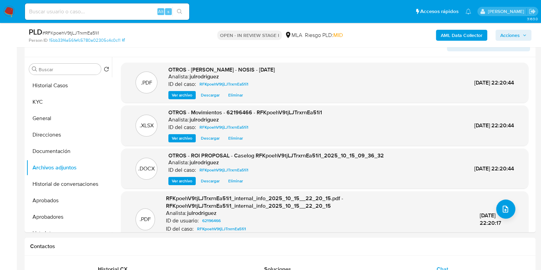
click at [503, 36] on span "Acciones" at bounding box center [511, 35] width 20 height 11
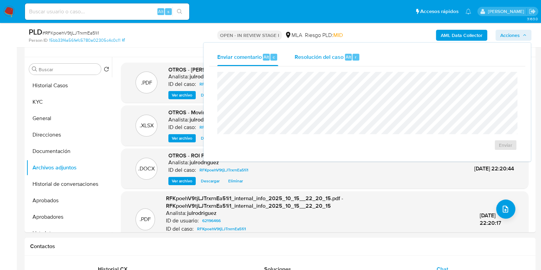
click at [342, 56] on span "Resolución del caso" at bounding box center [319, 57] width 49 height 8
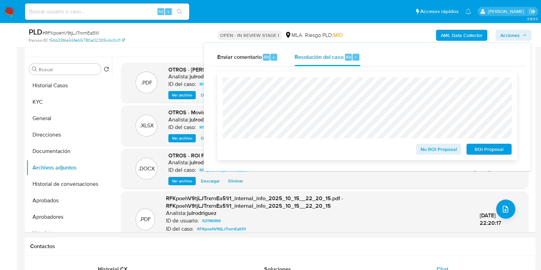
click at [477, 152] on span "ROI Proposal" at bounding box center [489, 149] width 36 height 10
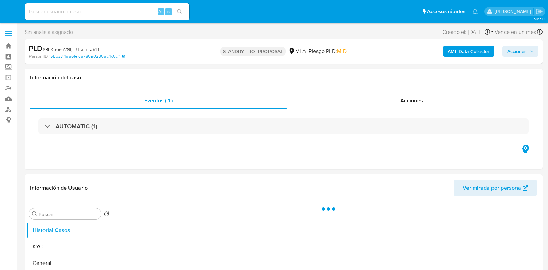
select select "10"
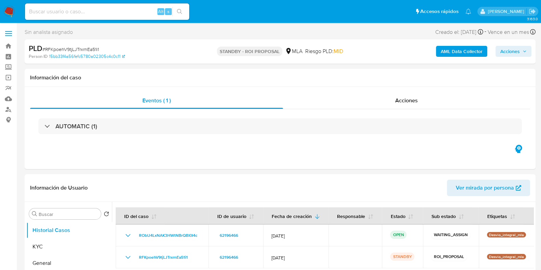
click at [87, 14] on input at bounding box center [107, 11] width 164 height 9
paste input "D6SMQNGqUCfhurd65D3HBiSe"
type input "D6SMQNGqUCfhurd65D3HBiSe"
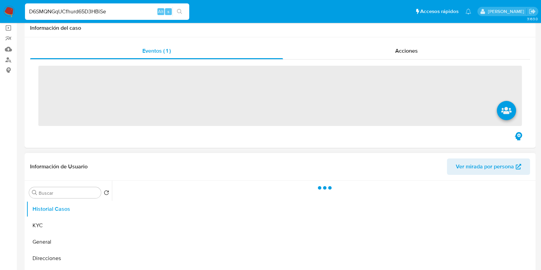
scroll to position [85, 0]
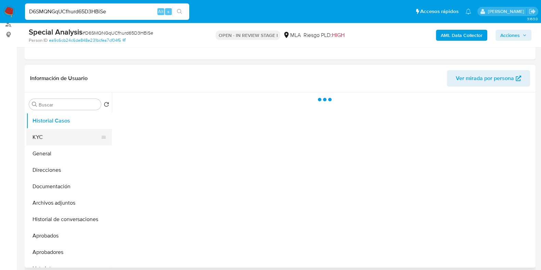
click at [46, 139] on button "KYC" at bounding box center [66, 137] width 80 height 16
select select "10"
